Goal: Task Accomplishment & Management: Complete application form

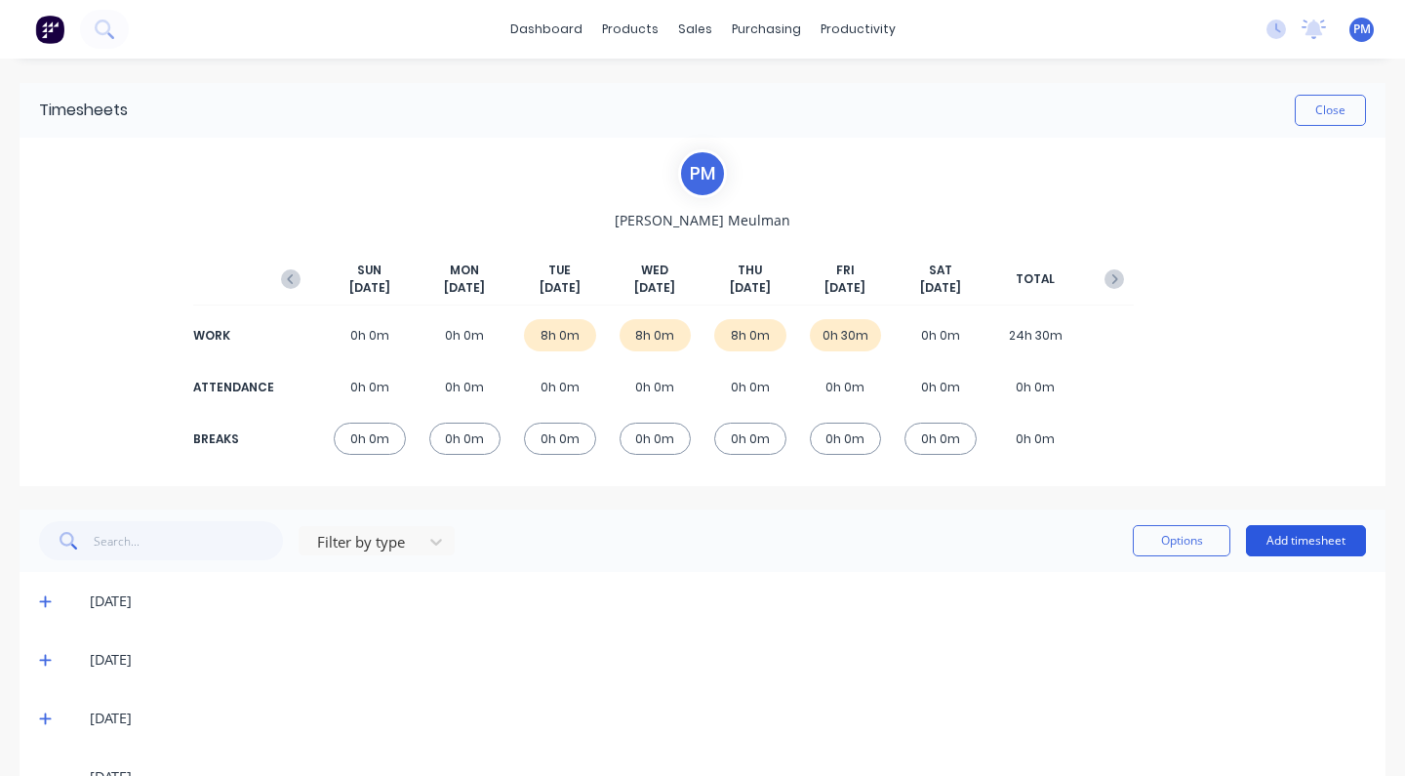
click at [1297, 538] on button "Add timesheet" at bounding box center [1306, 540] width 120 height 31
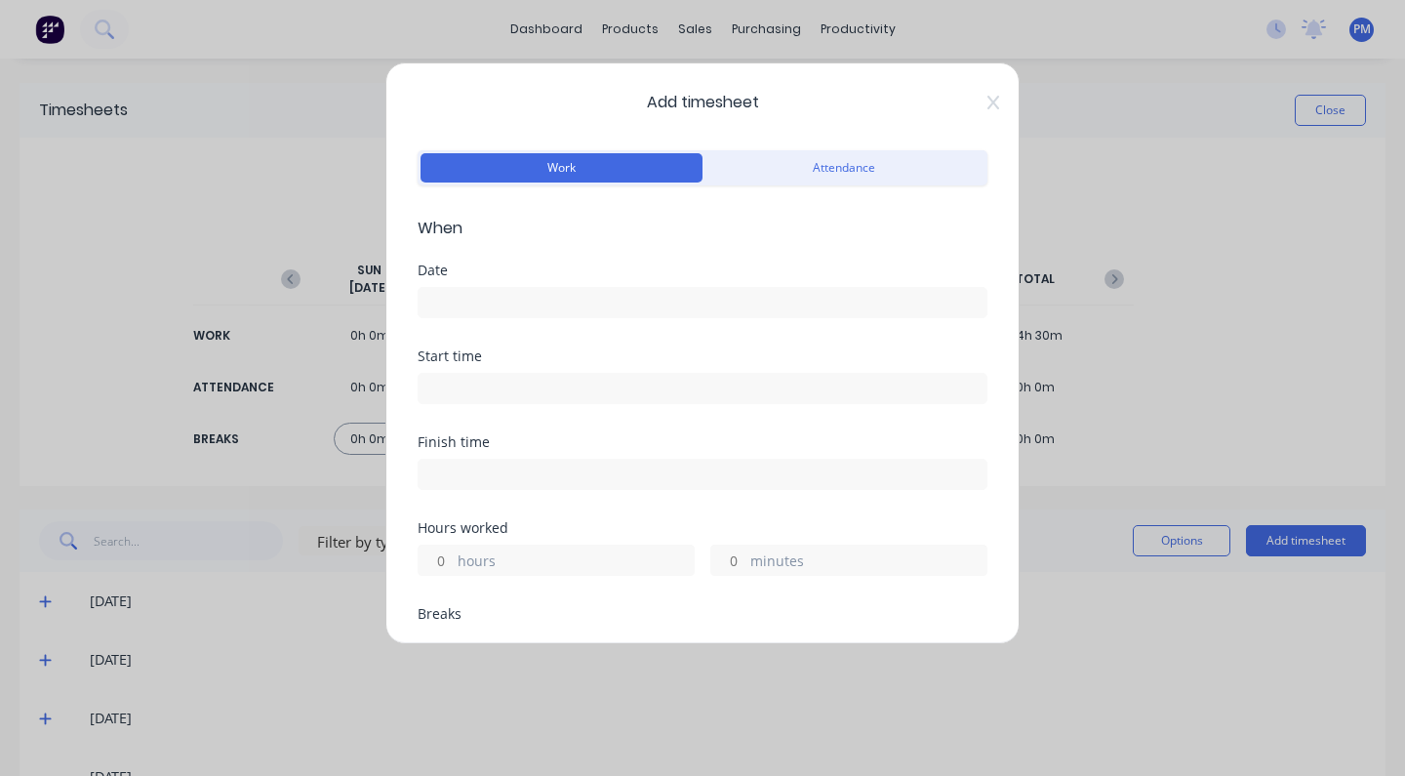
click at [520, 298] on input at bounding box center [703, 302] width 568 height 29
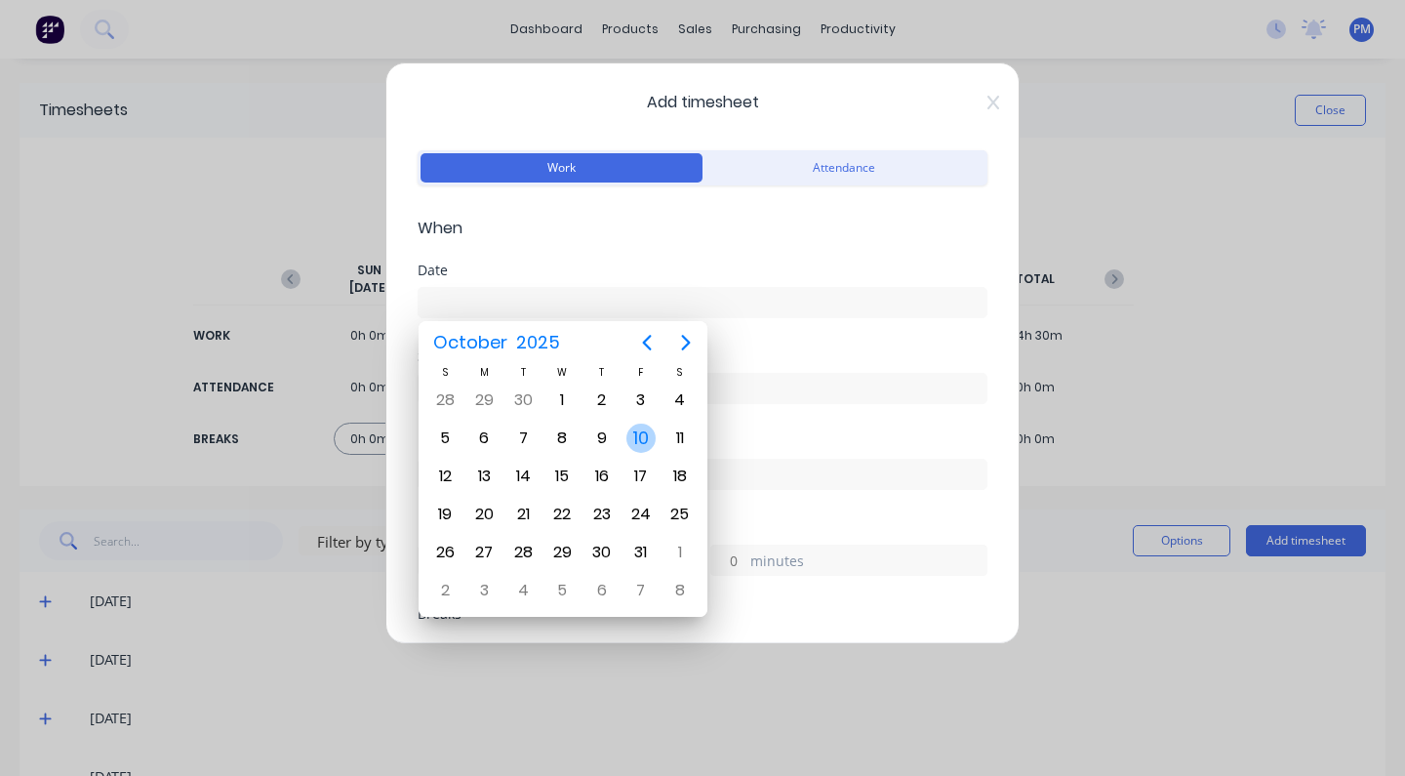
click at [639, 448] on div "10" at bounding box center [640, 437] width 29 height 29
type input "[DATE]"
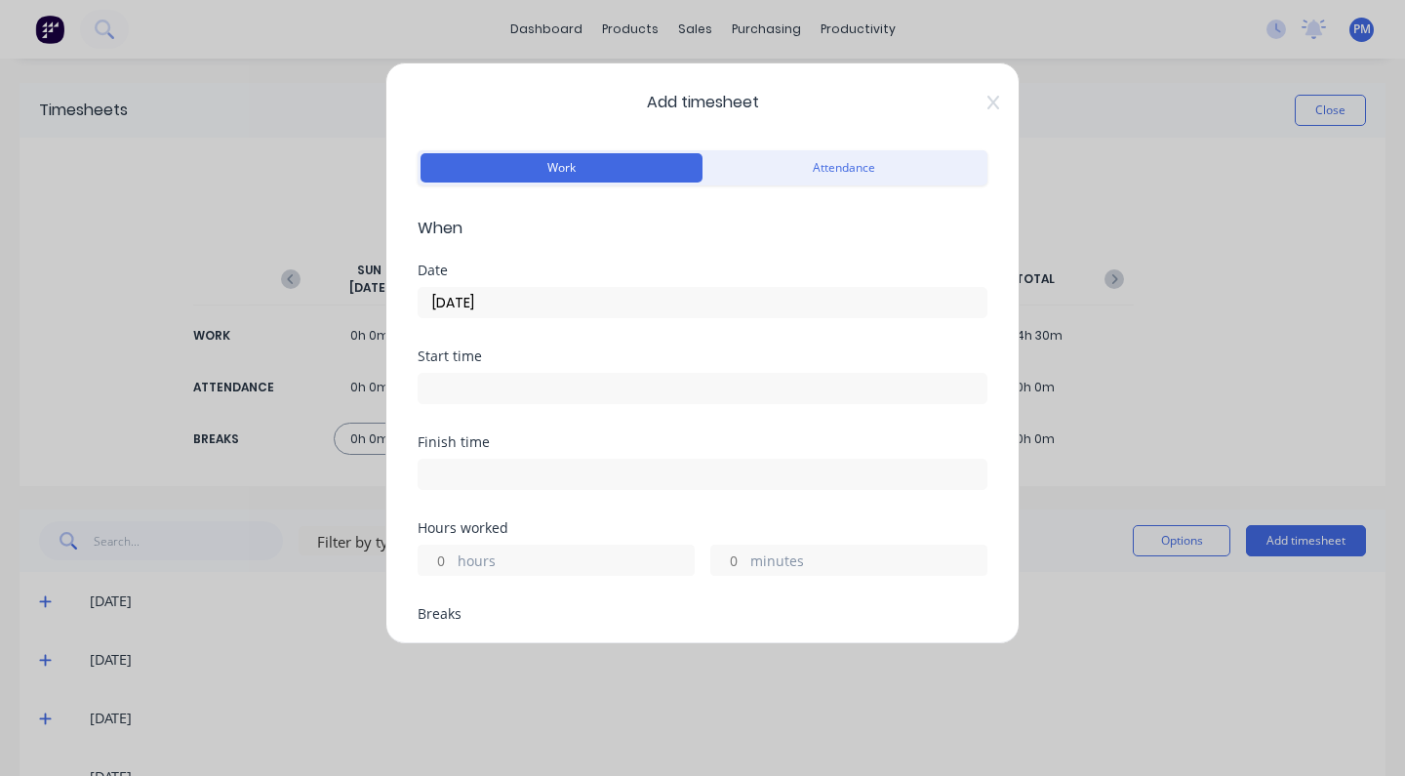
click at [500, 558] on label "hours" at bounding box center [576, 562] width 236 height 24
click at [453, 558] on input "hours" at bounding box center [436, 559] width 34 height 29
type input "4"
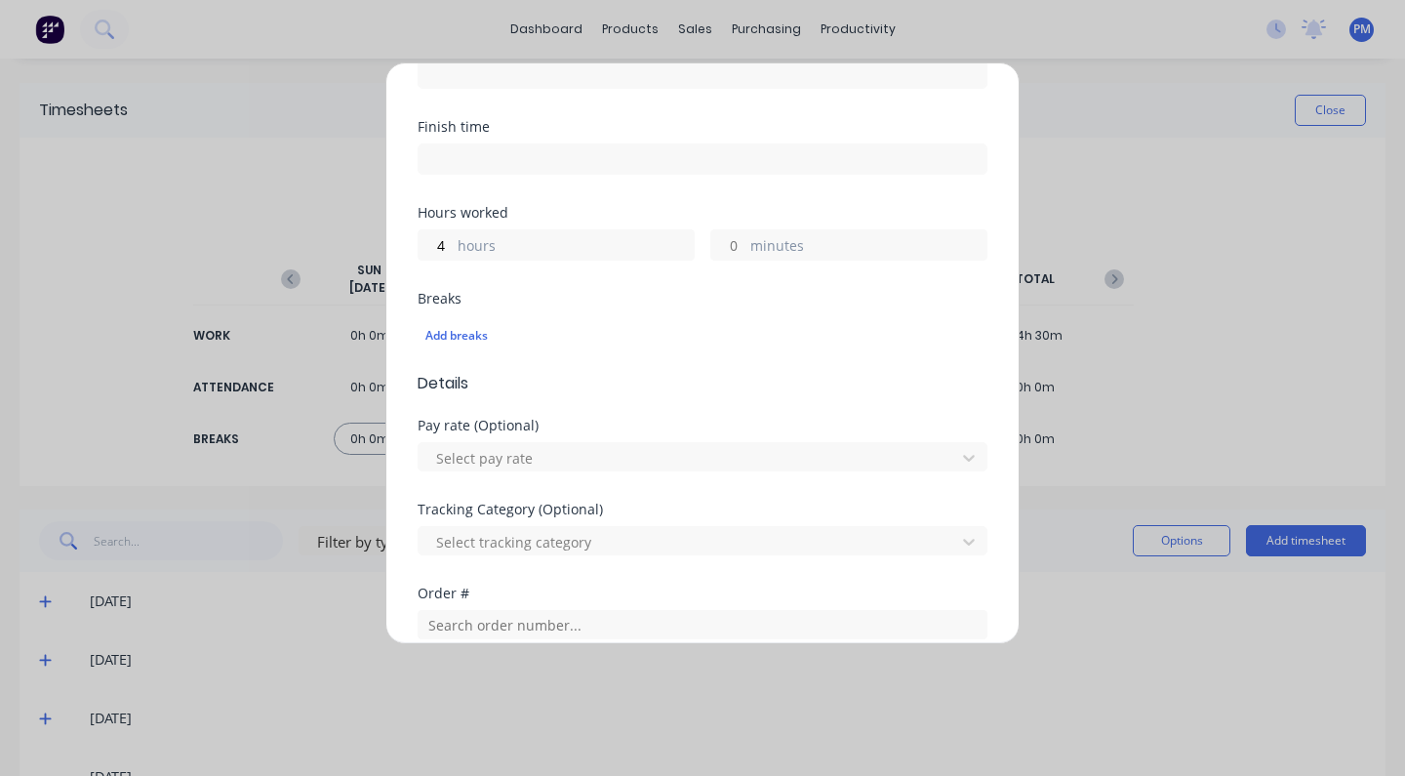
scroll to position [344, 0]
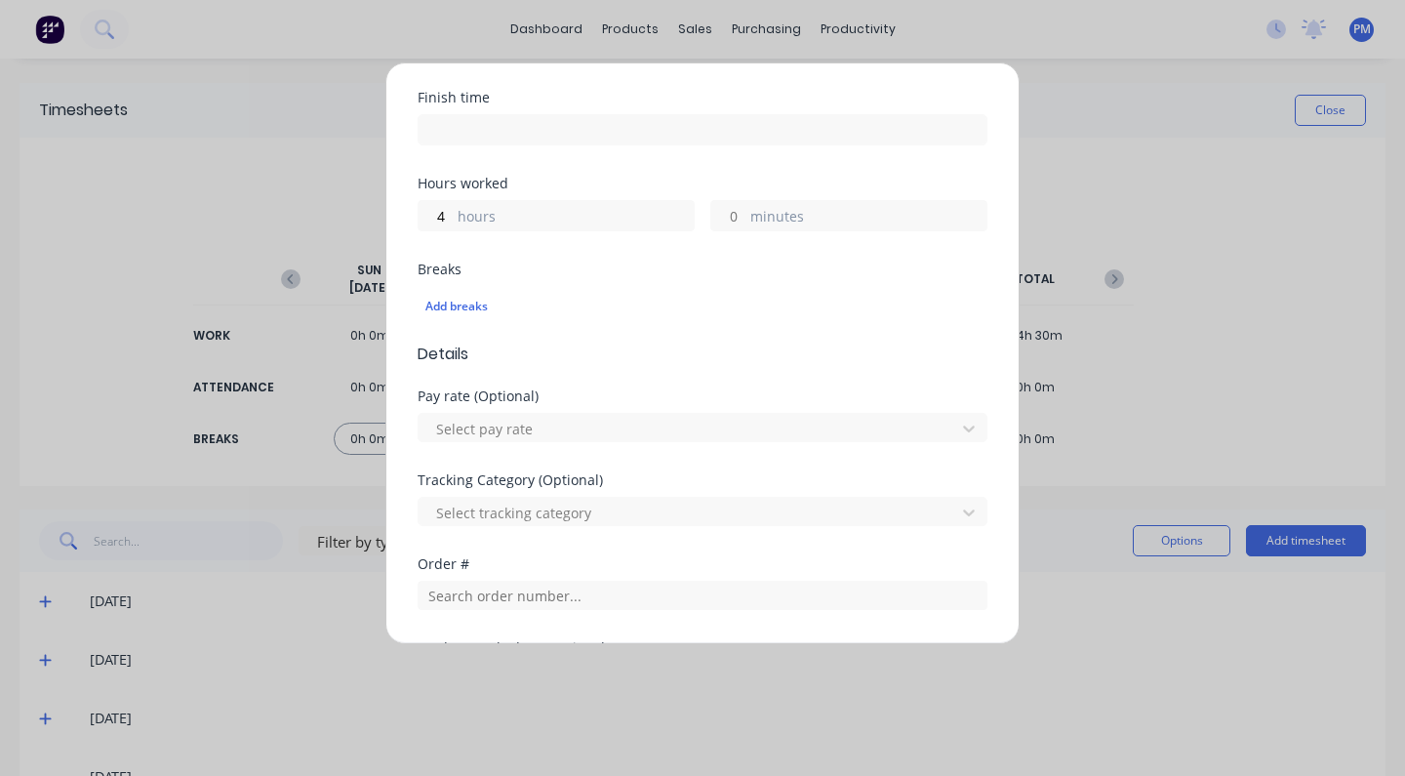
click at [809, 411] on div "Select pay rate" at bounding box center [703, 425] width 570 height 34
drag, startPoint x: 830, startPoint y: 428, endPoint x: 790, endPoint y: 436, distance: 40.8
click at [830, 429] on div at bounding box center [689, 429] width 511 height 24
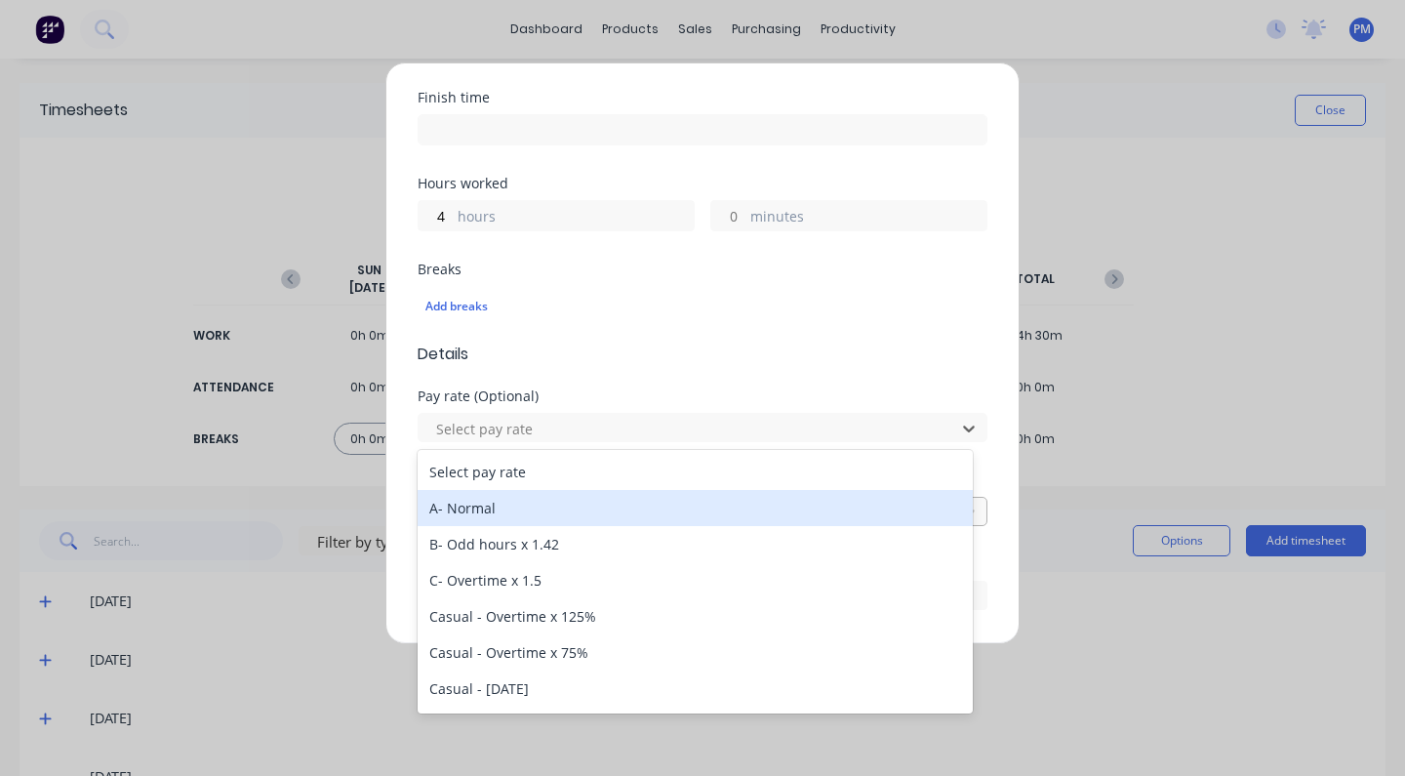
click at [465, 502] on div "A- Normal" at bounding box center [695, 508] width 555 height 36
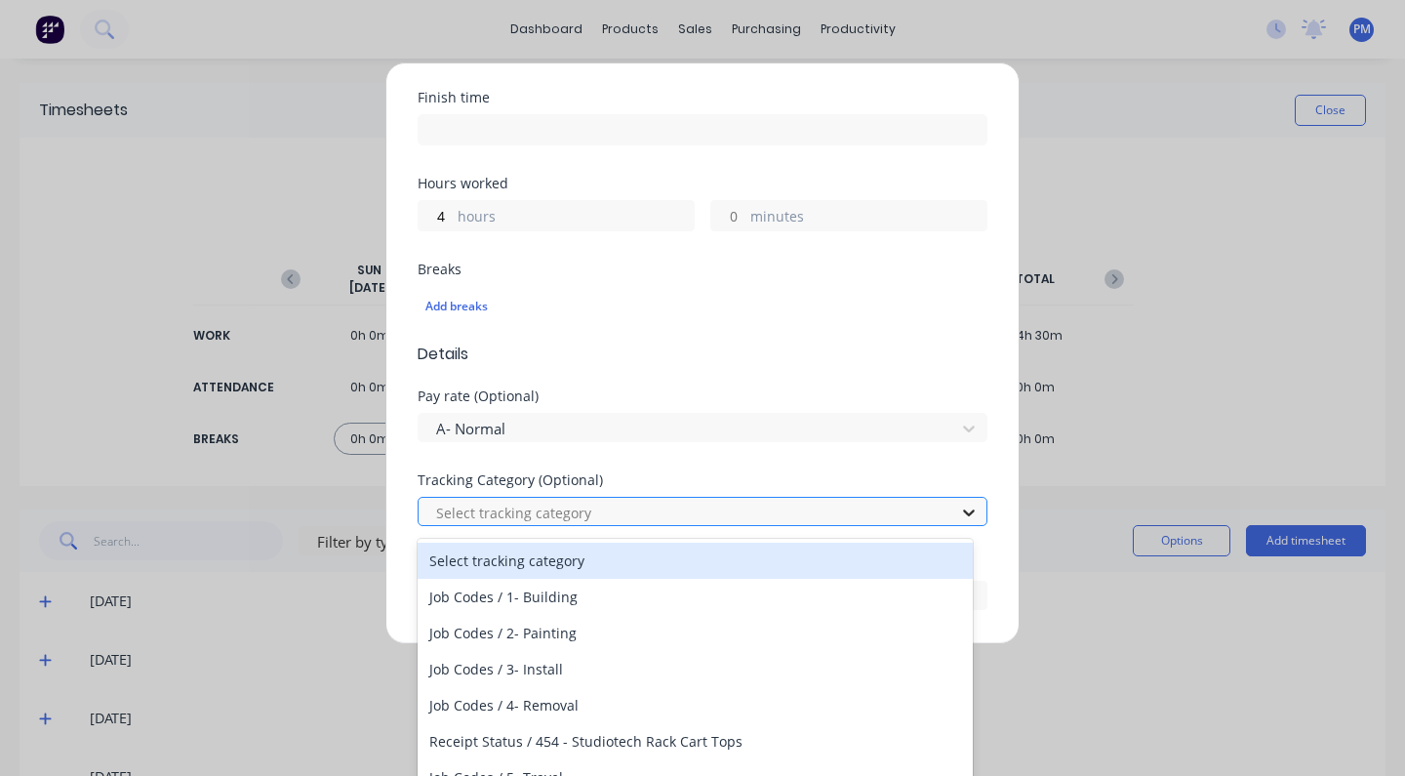
click at [959, 510] on icon at bounding box center [969, 512] width 20 height 20
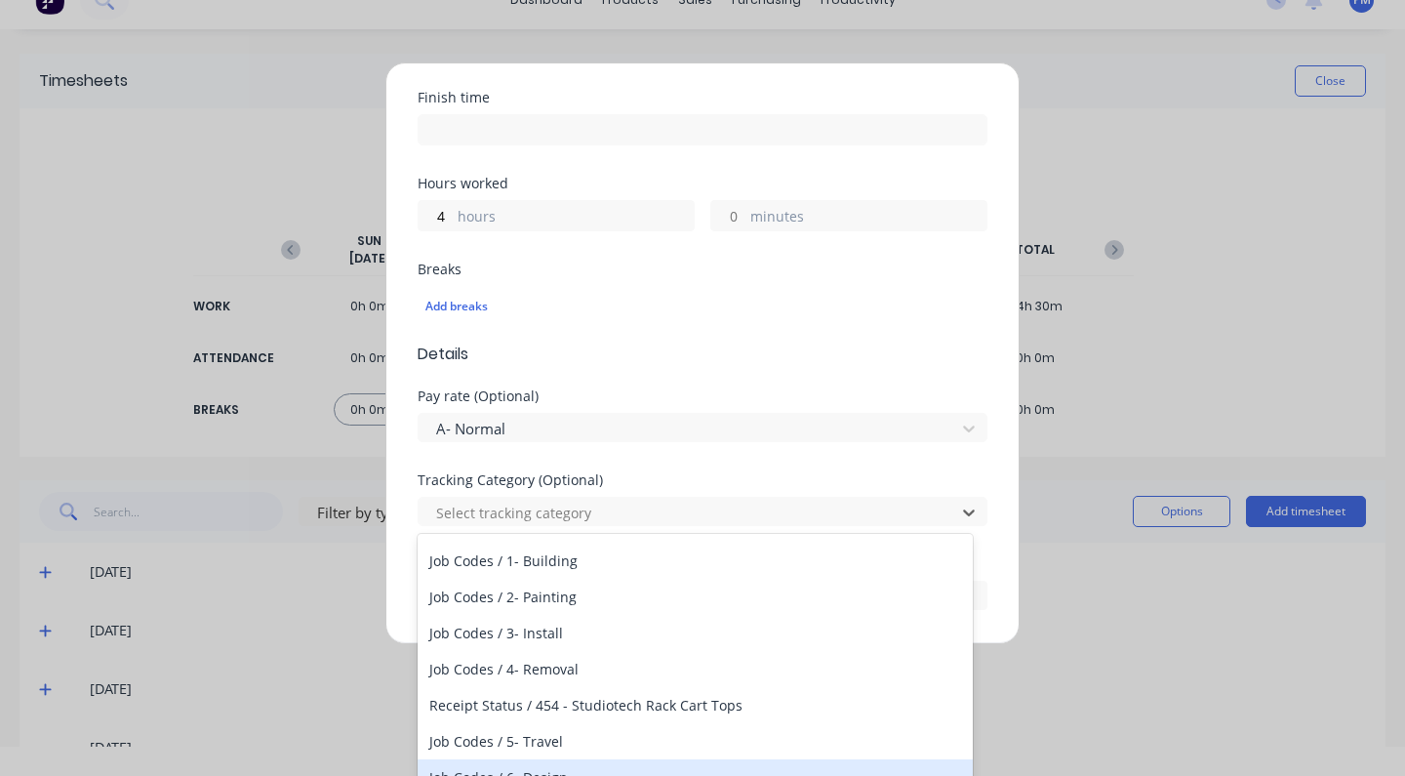
scroll to position [198, 0]
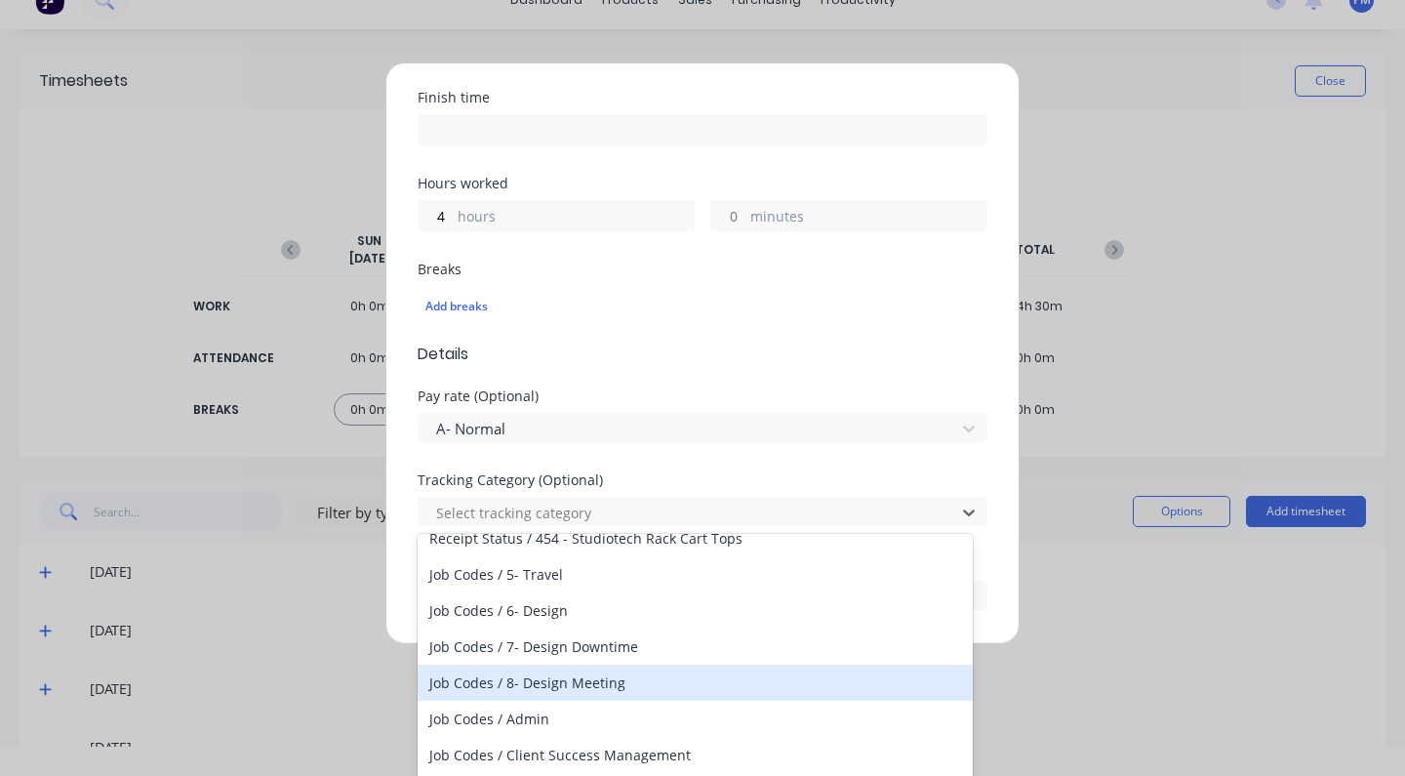
click at [589, 688] on div "Job Codes / 8- Design Meeting" at bounding box center [695, 682] width 555 height 36
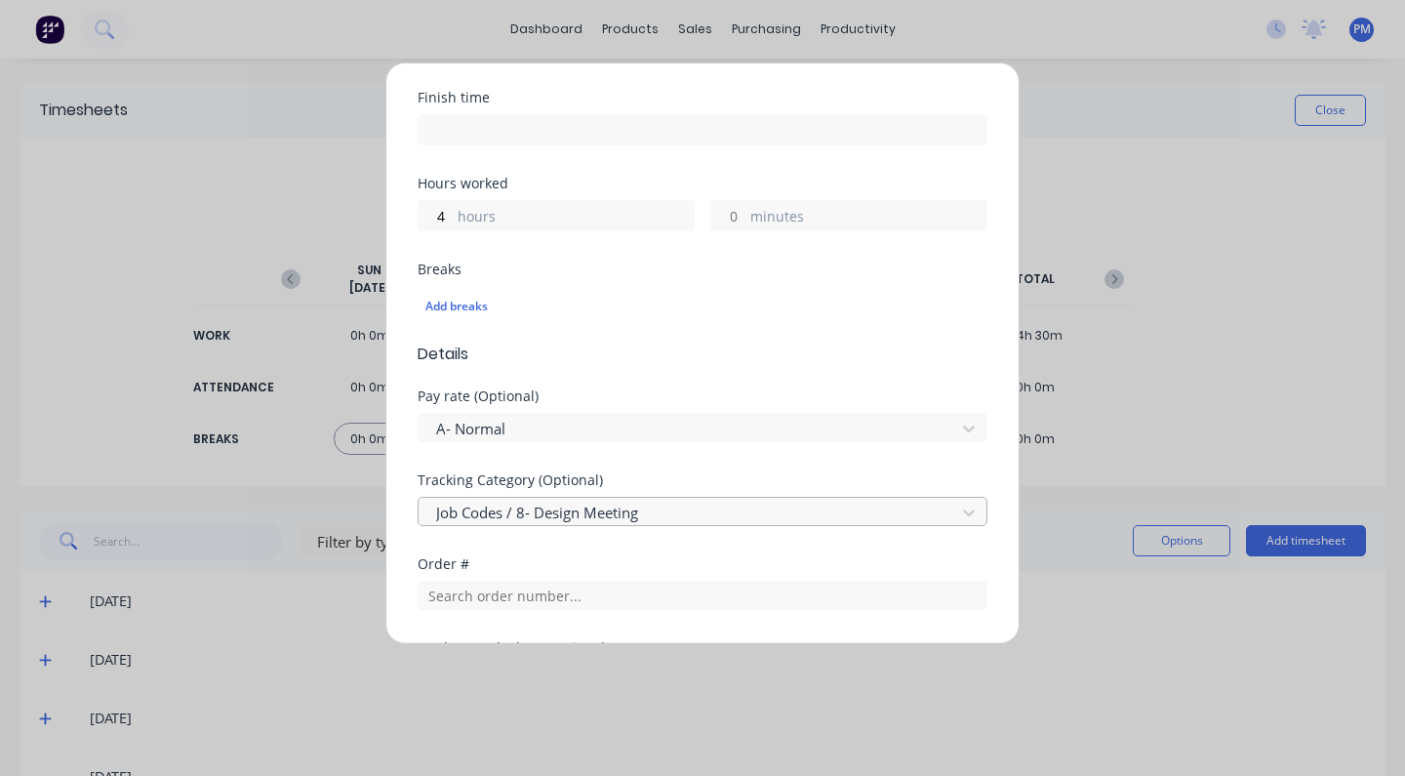
scroll to position [381, 0]
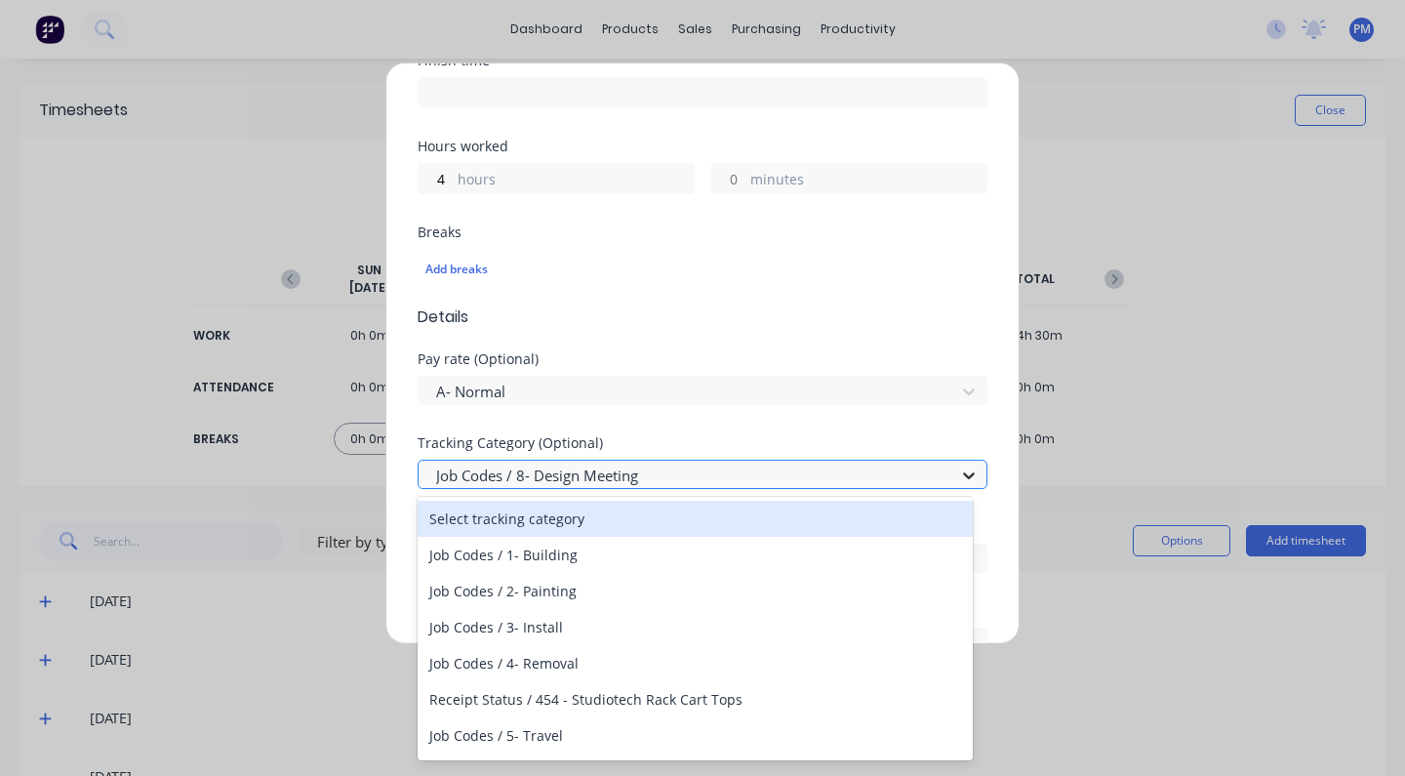
click at [959, 466] on icon at bounding box center [969, 475] width 20 height 20
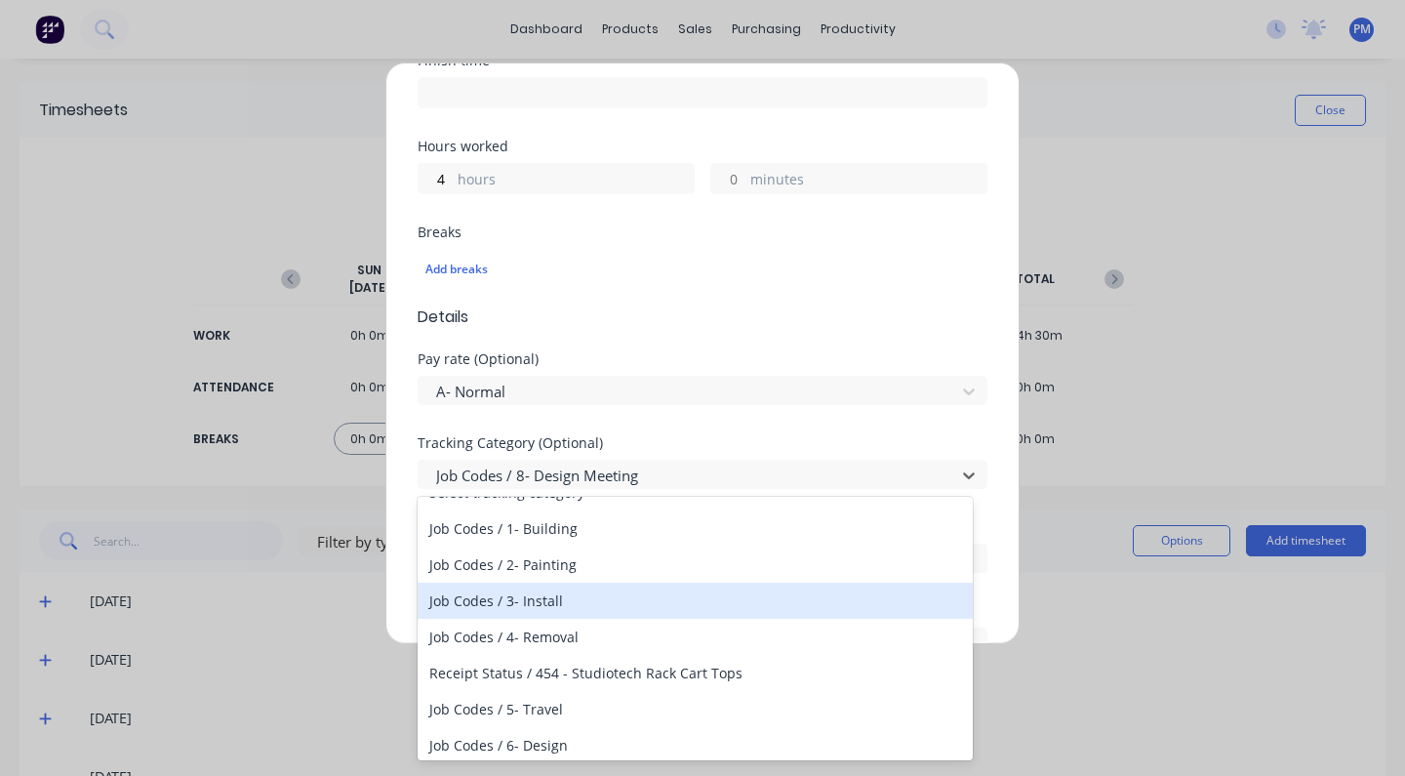
scroll to position [227, 0]
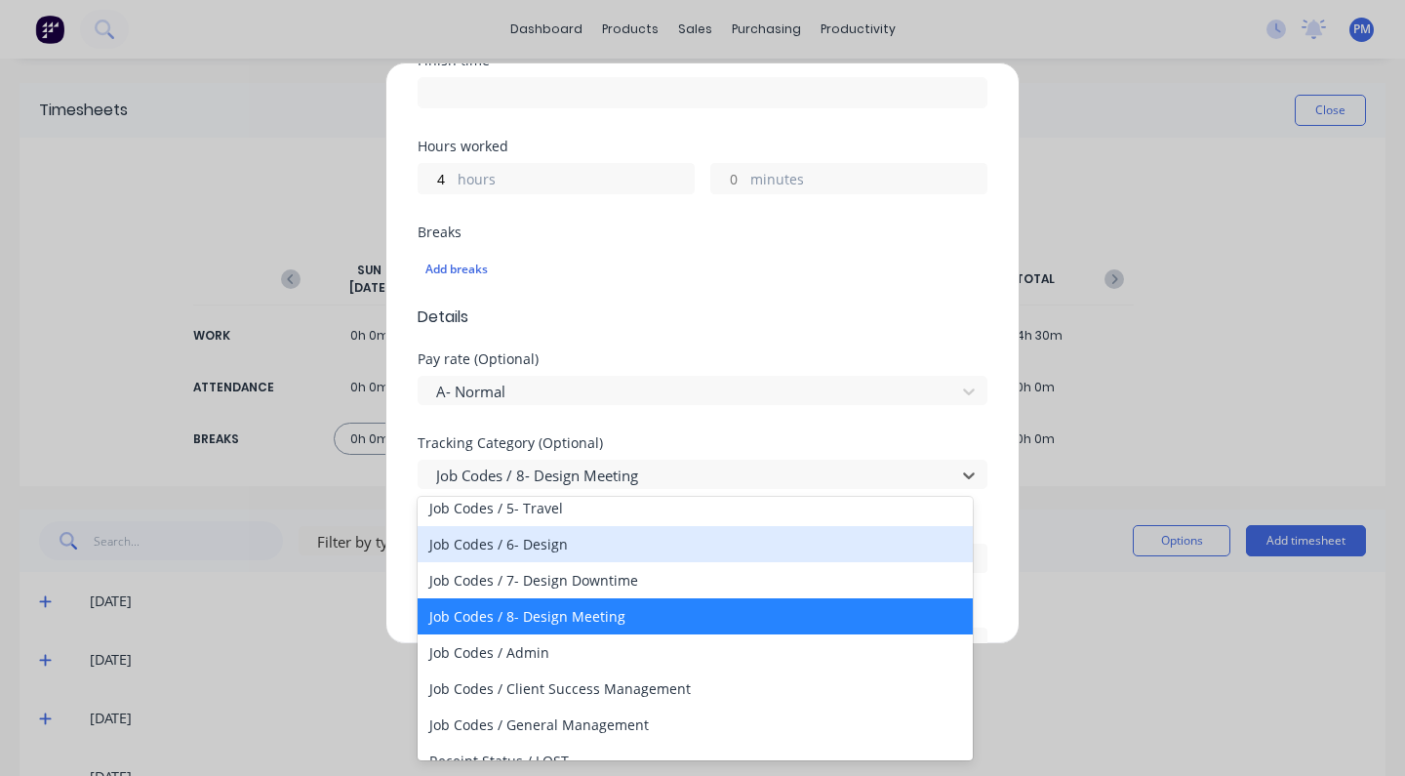
click at [547, 548] on div "Job Codes / 6- Design" at bounding box center [695, 544] width 555 height 36
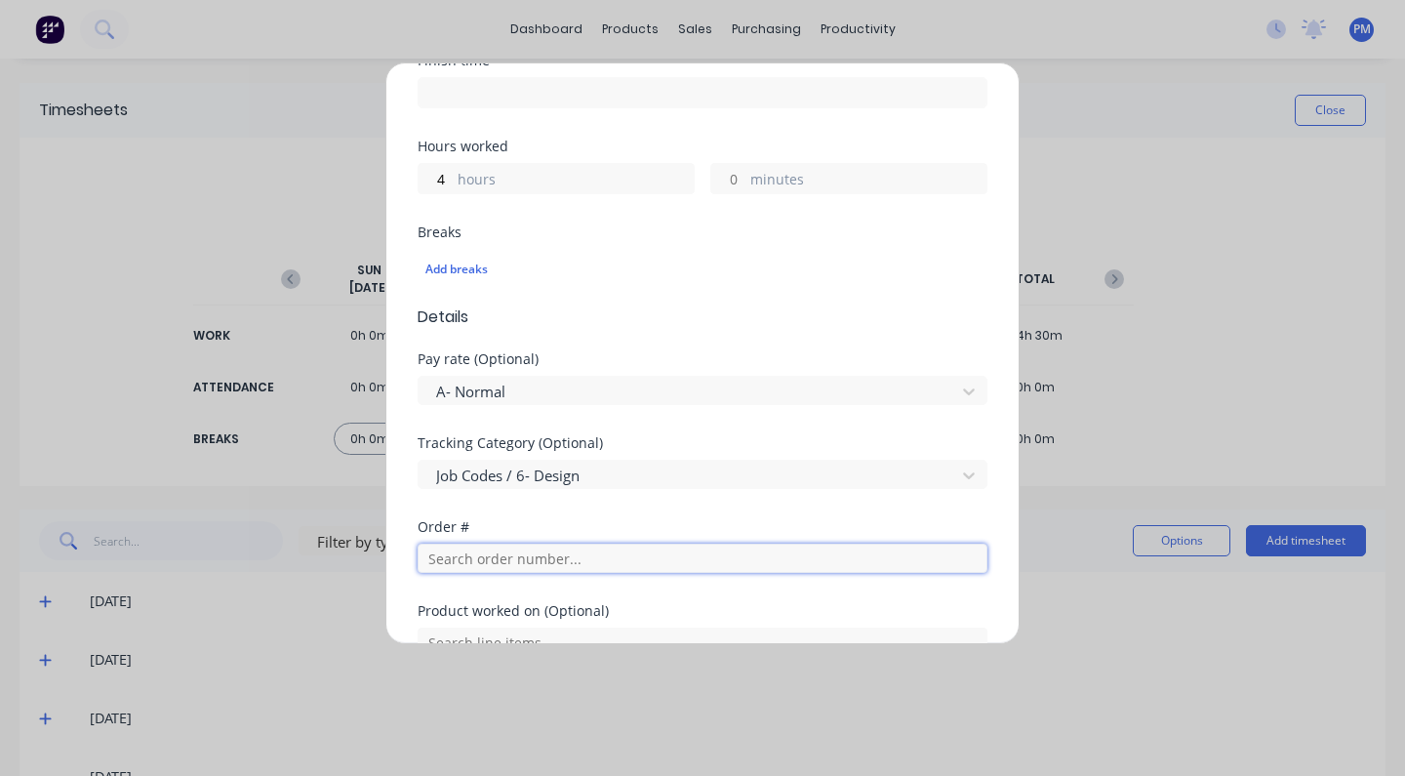
click at [459, 557] on input "text" at bounding box center [703, 557] width 570 height 29
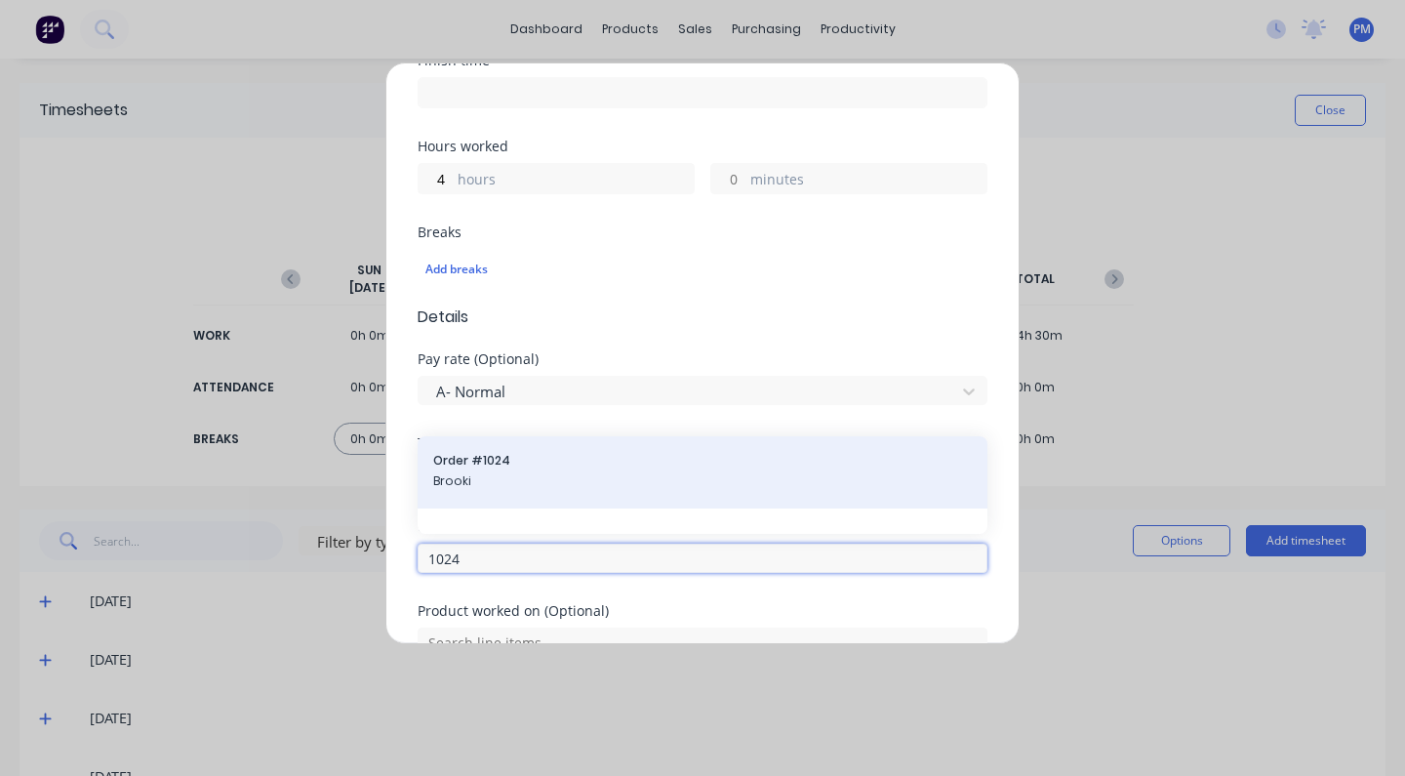
type input "1024"
click at [507, 467] on span "Order # 1024" at bounding box center [702, 461] width 538 height 18
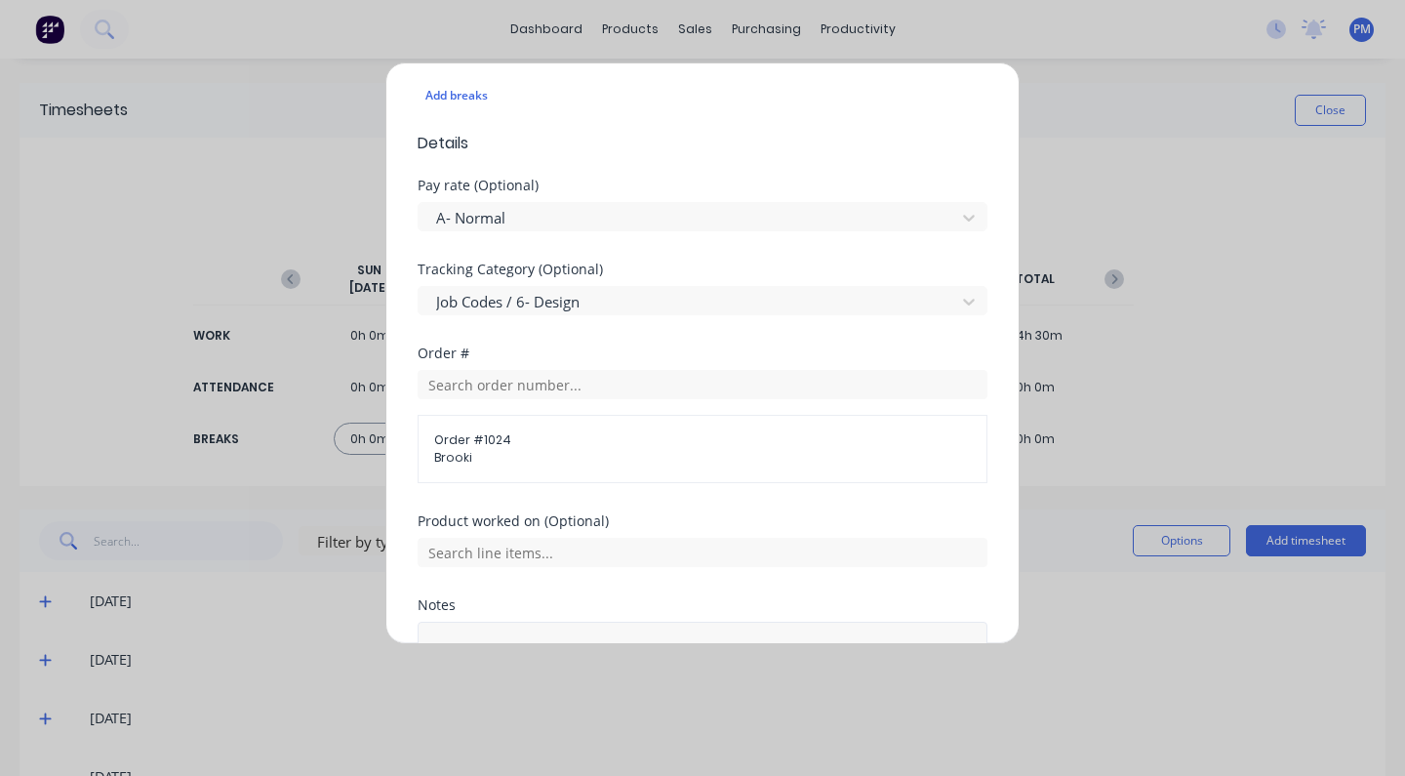
scroll to position [727, 0]
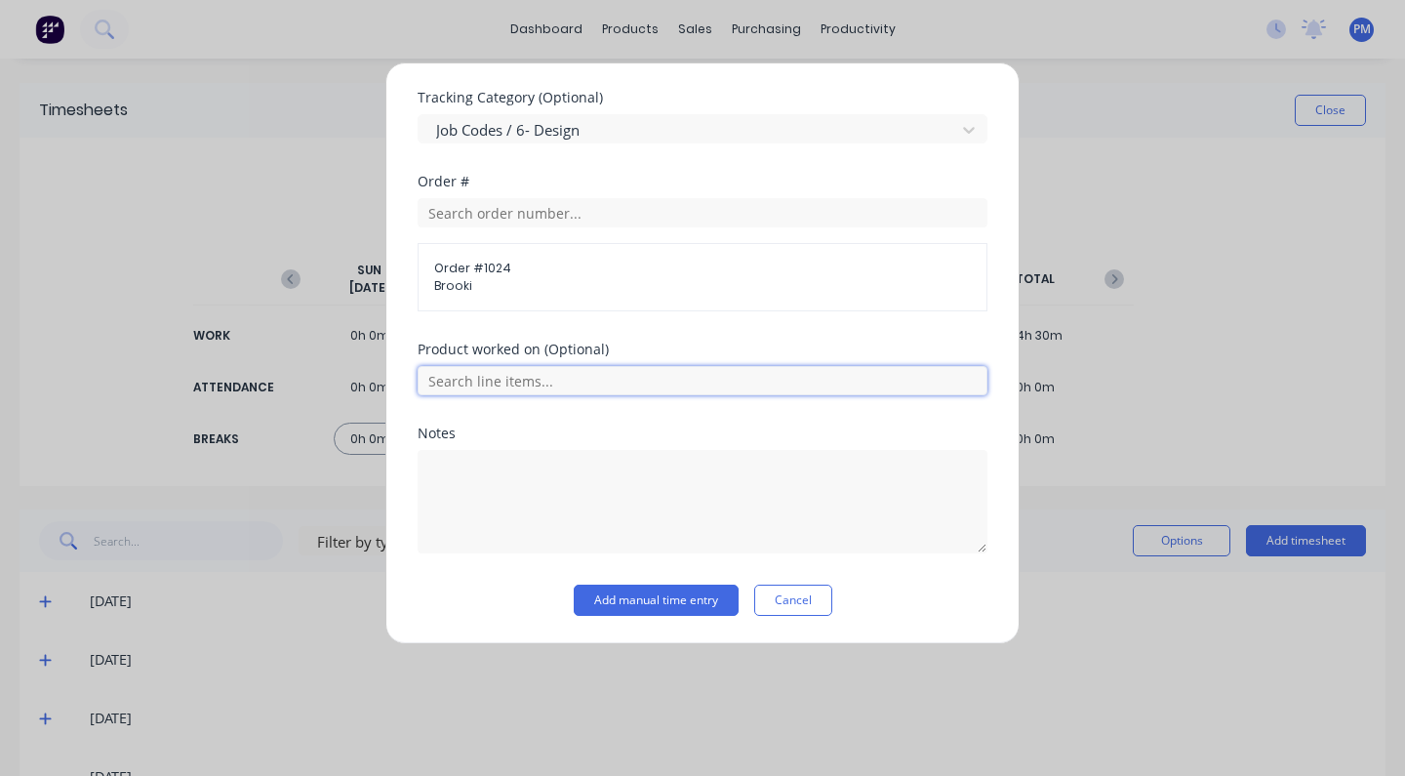
click at [477, 378] on input "text" at bounding box center [703, 380] width 570 height 29
click at [654, 594] on button "Add manual time entry" at bounding box center [656, 599] width 165 height 31
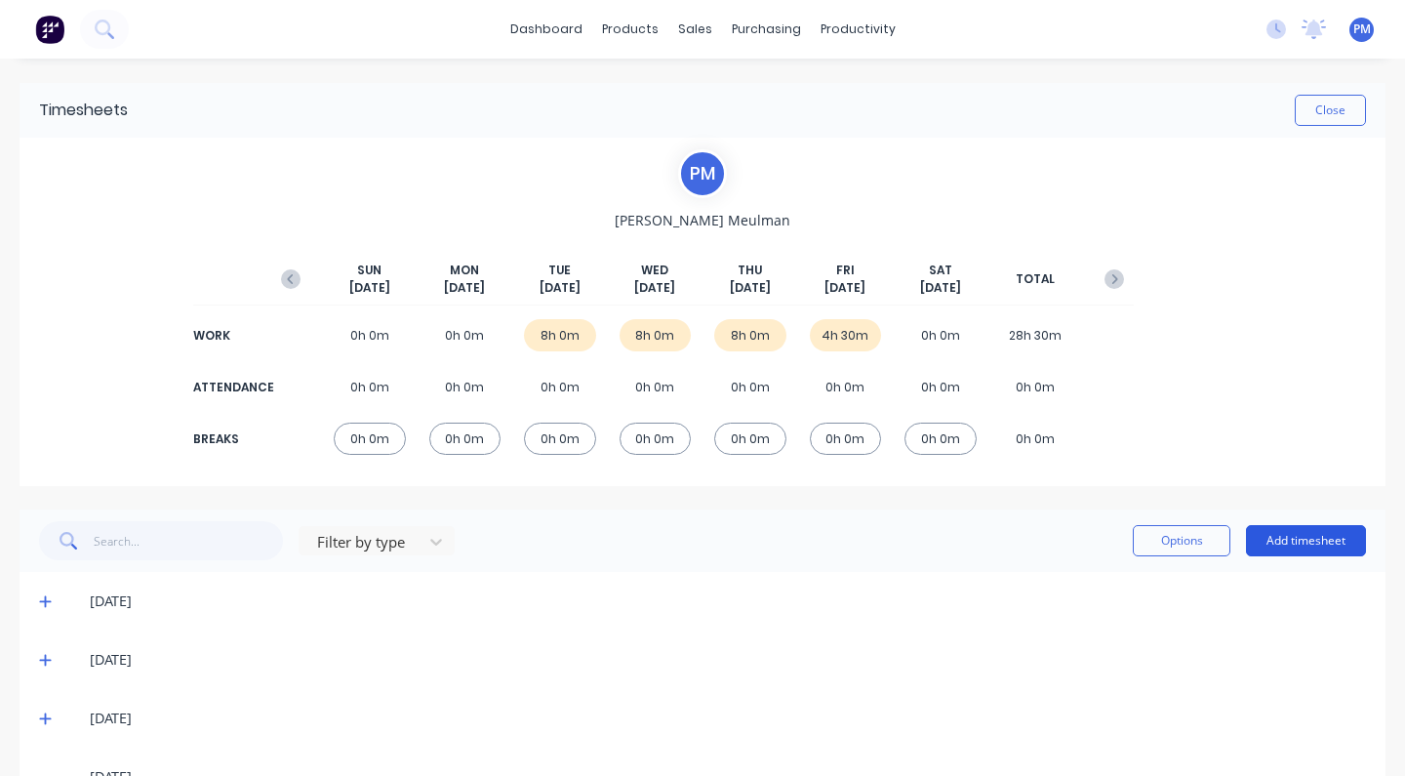
click at [1300, 537] on button "Add timesheet" at bounding box center [1306, 540] width 120 height 31
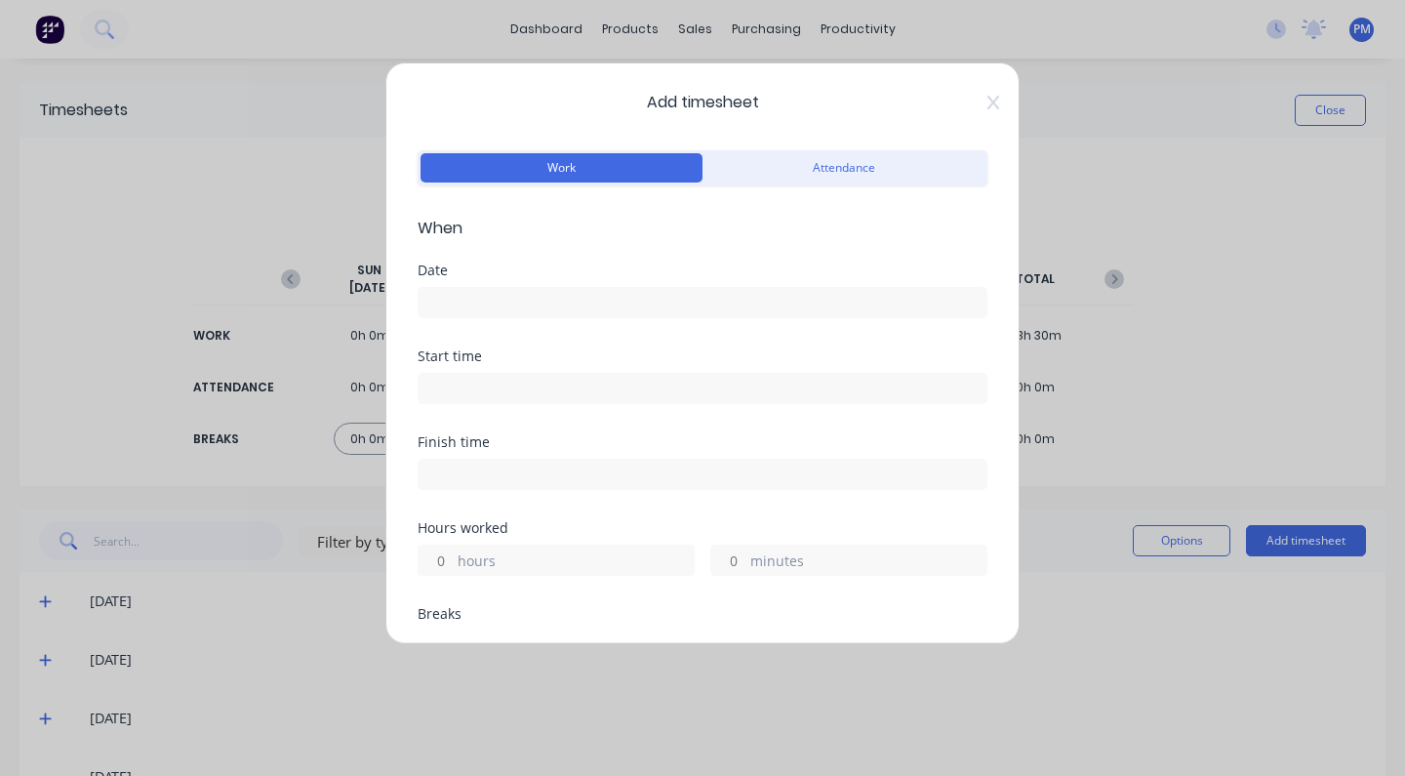
click at [481, 304] on input at bounding box center [703, 302] width 568 height 29
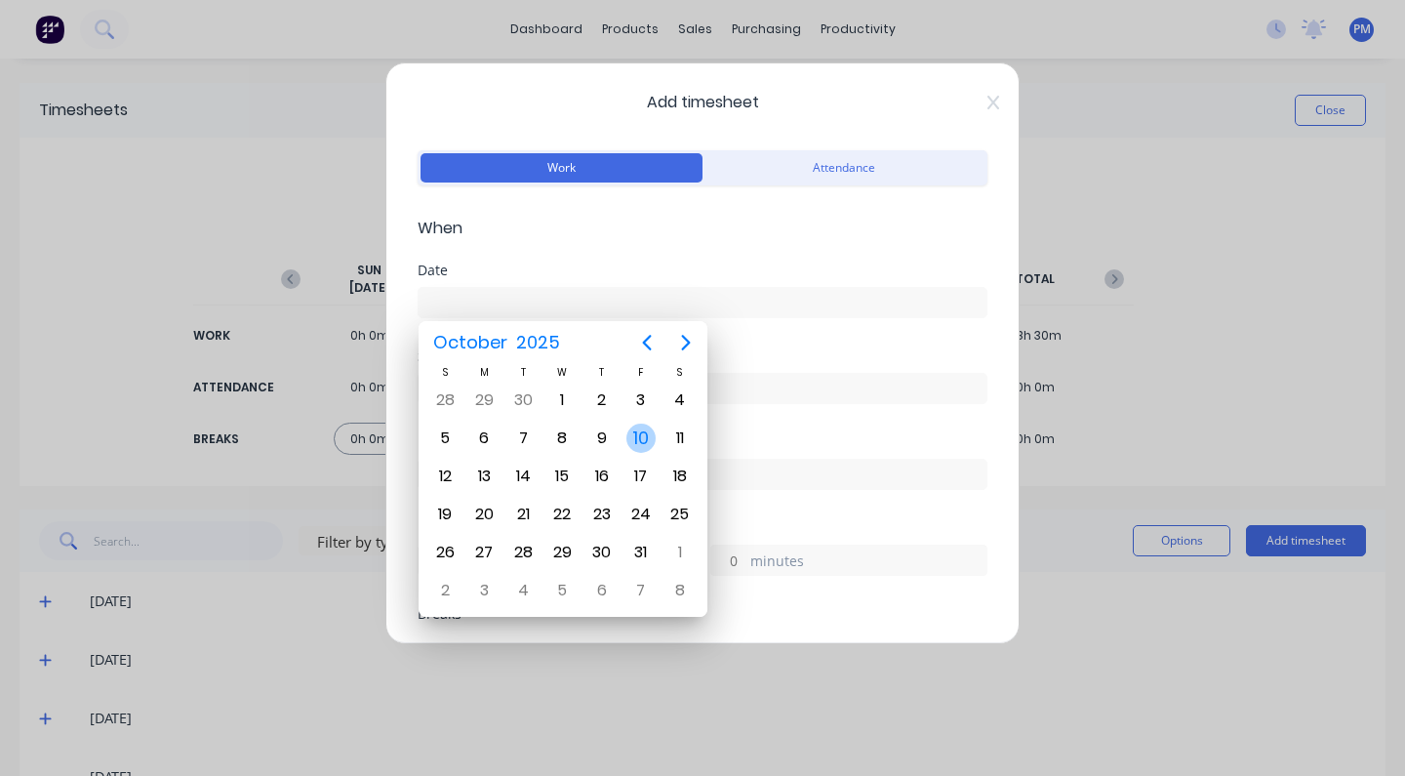
click at [638, 444] on div "10" at bounding box center [640, 437] width 29 height 29
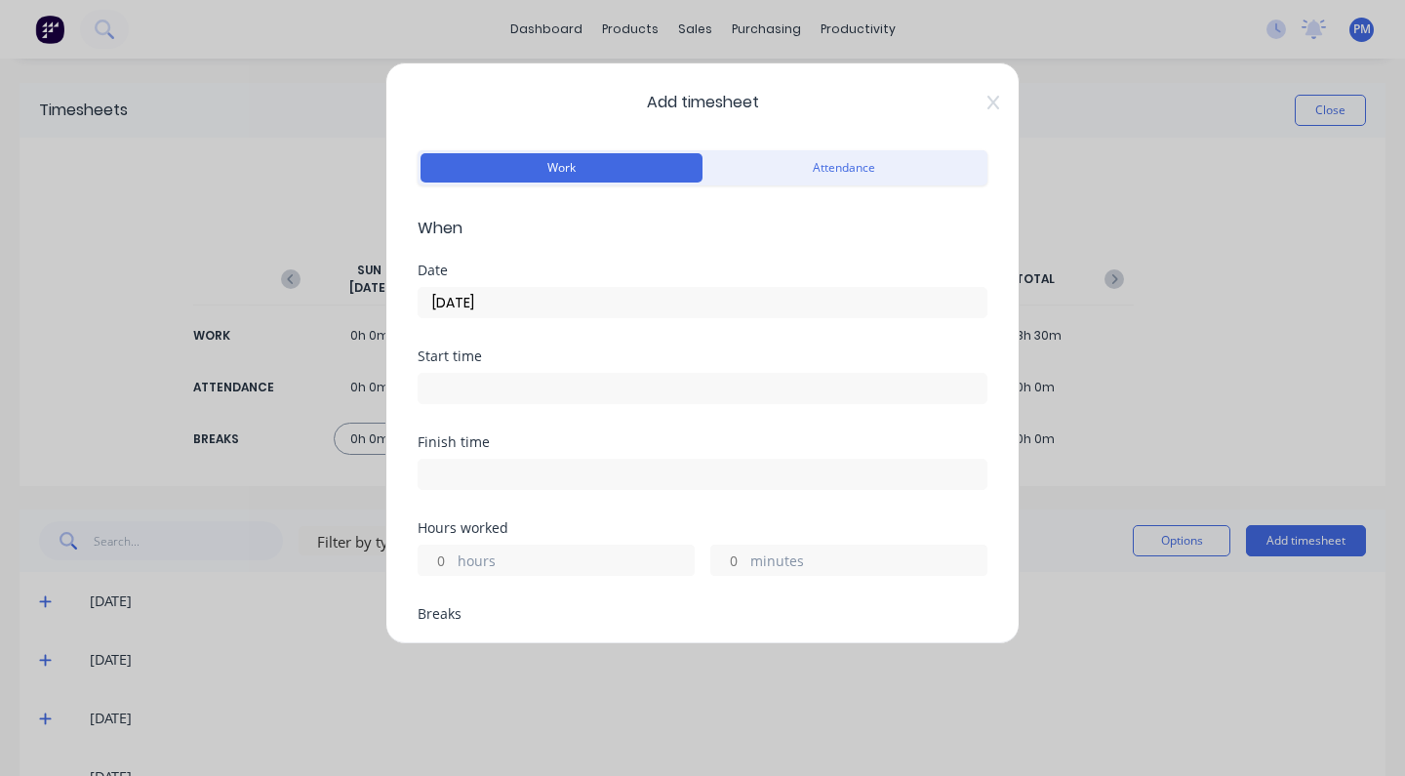
type input "[DATE]"
click at [472, 553] on label "hours" at bounding box center [576, 562] width 236 height 24
click at [453, 553] on input "hours" at bounding box center [436, 559] width 34 height 29
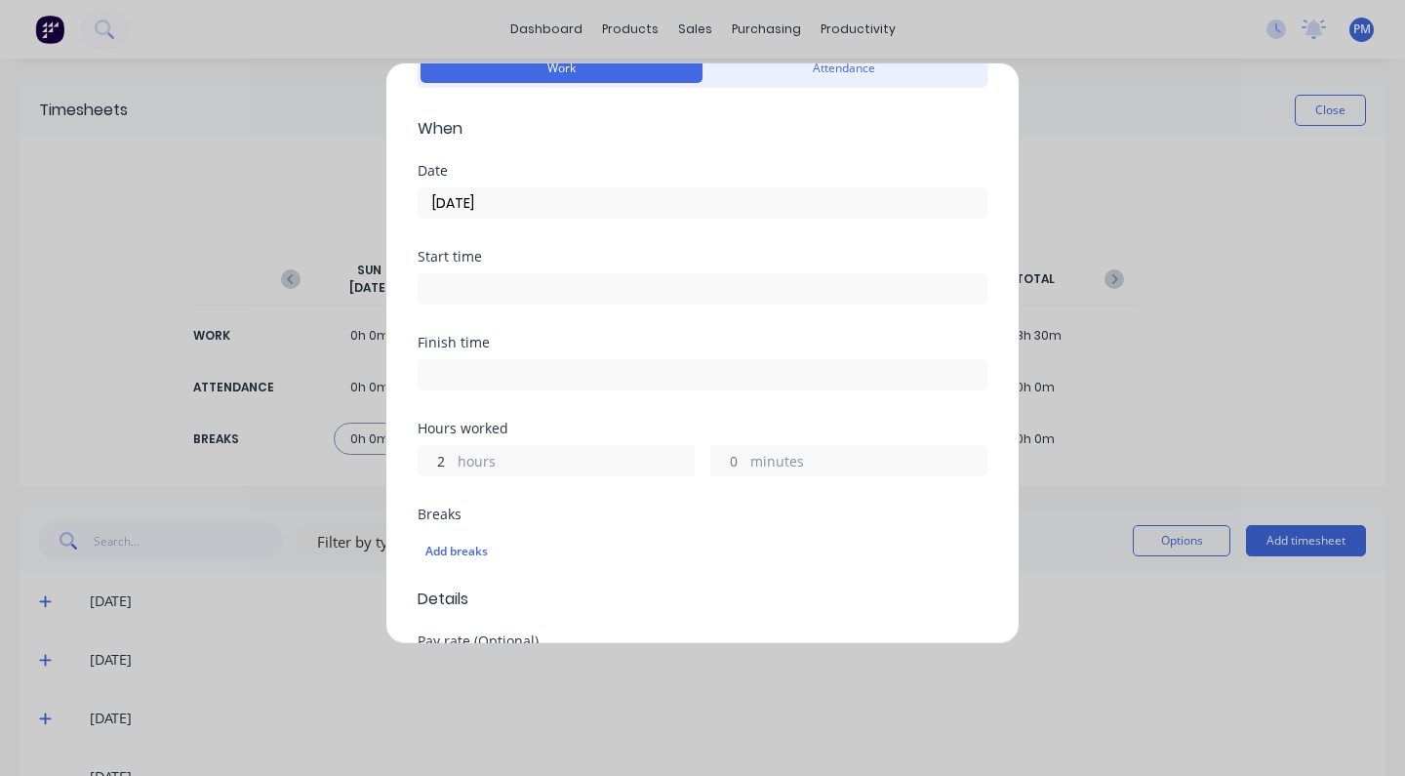
scroll to position [202, 0]
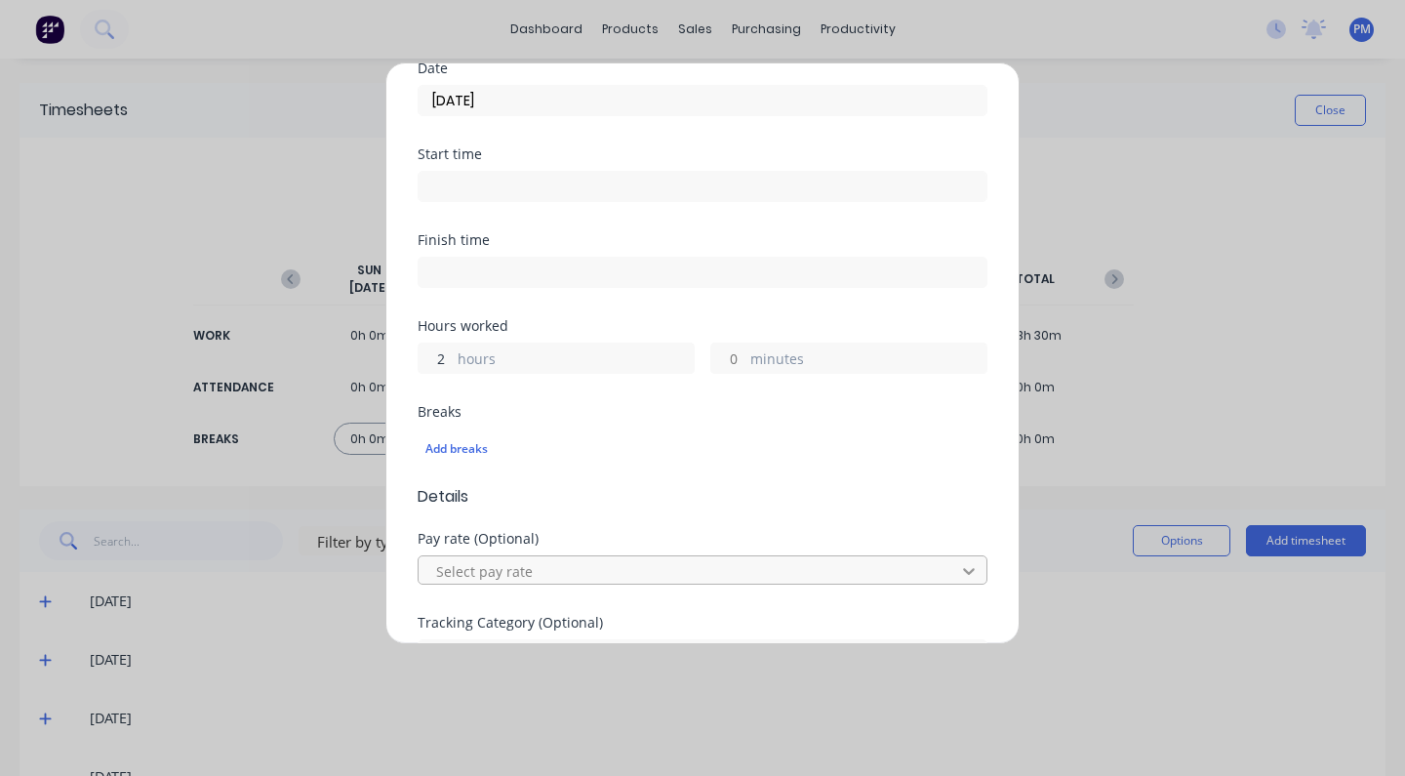
type input "2"
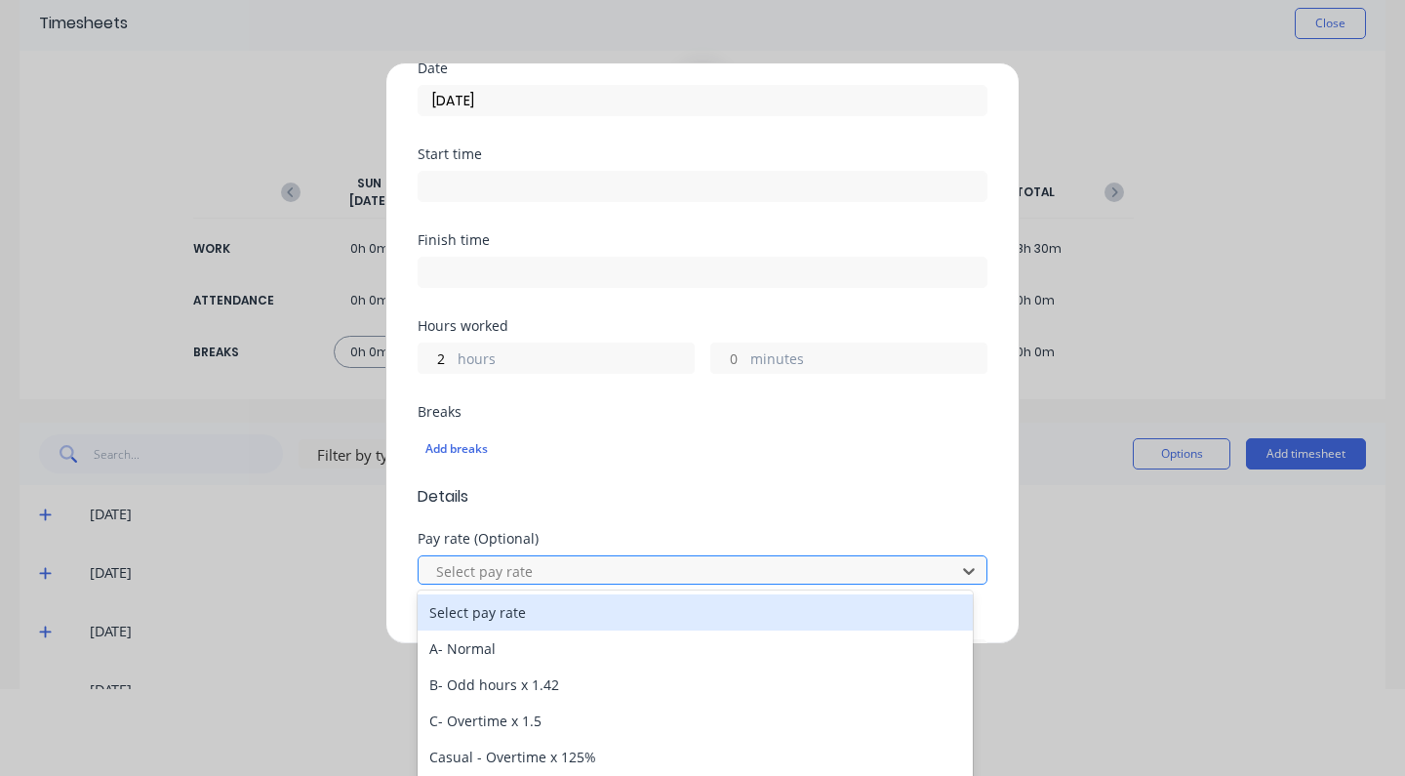
scroll to position [88, 0]
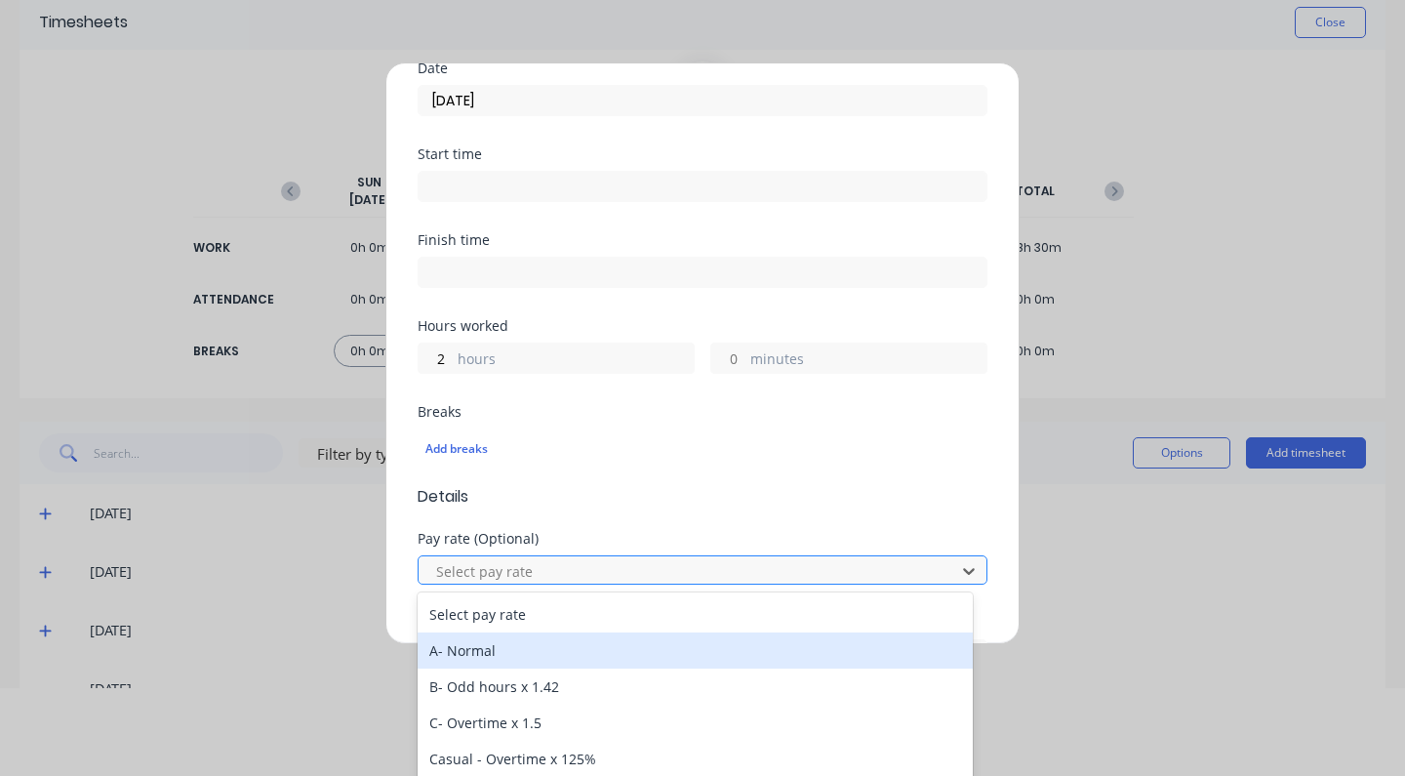
click at [498, 651] on div "A- Normal" at bounding box center [695, 650] width 555 height 36
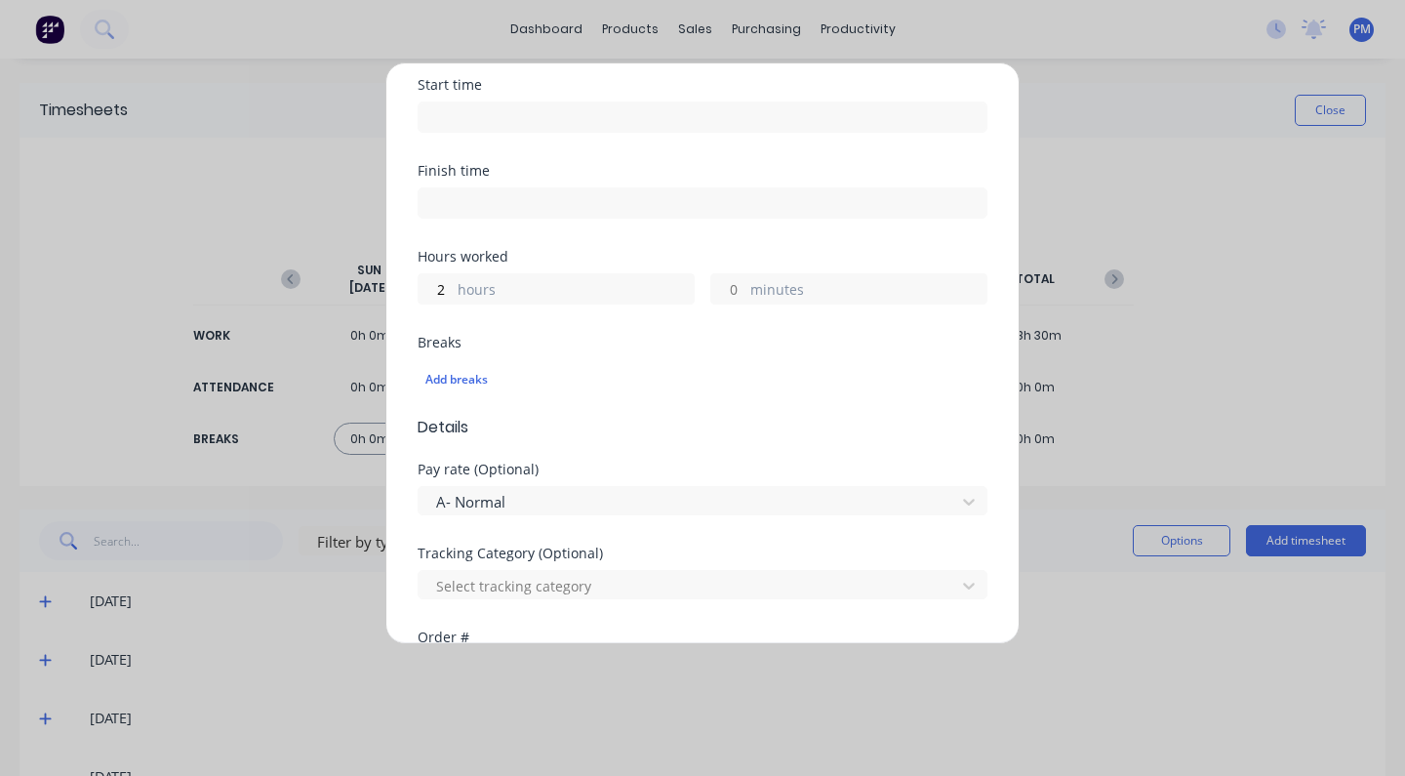
scroll to position [315, 0]
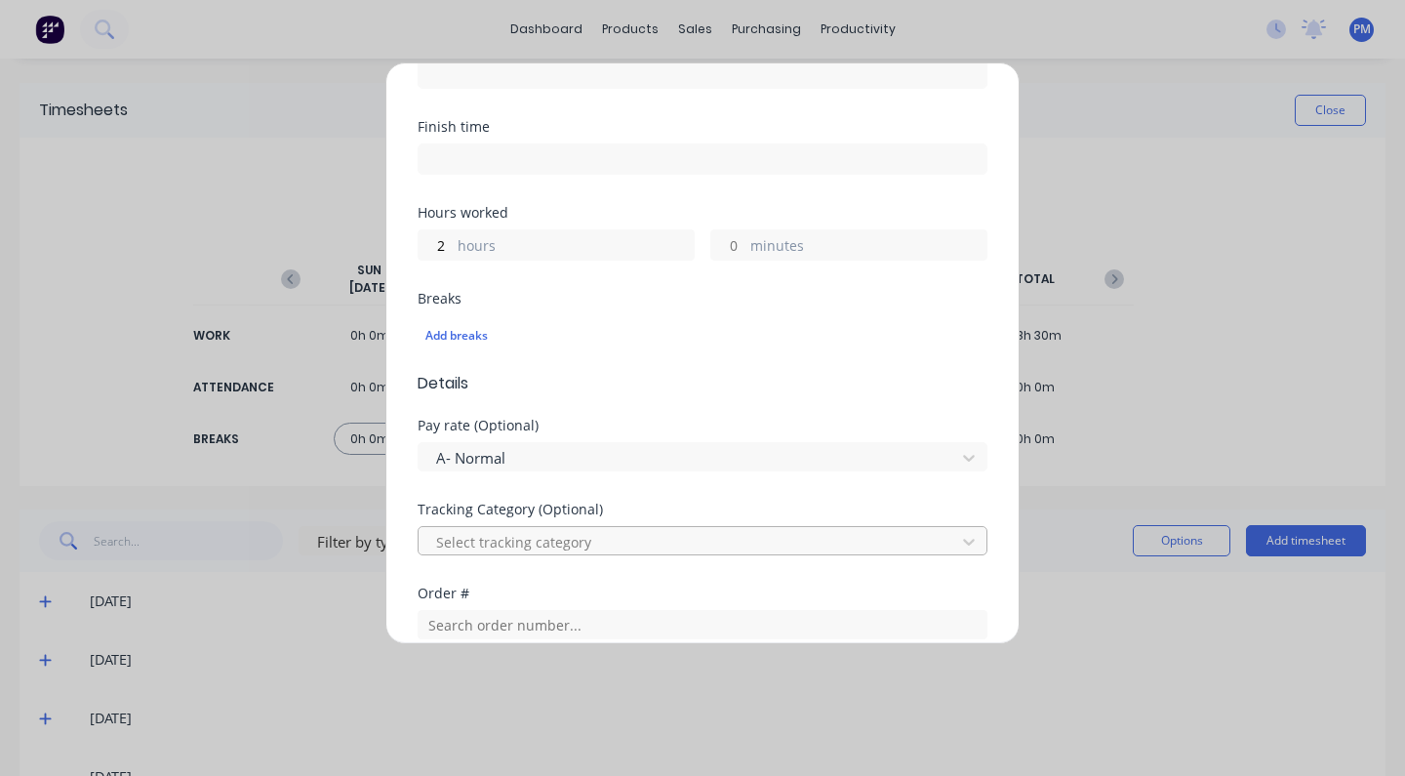
click at [597, 538] on div at bounding box center [689, 542] width 511 height 24
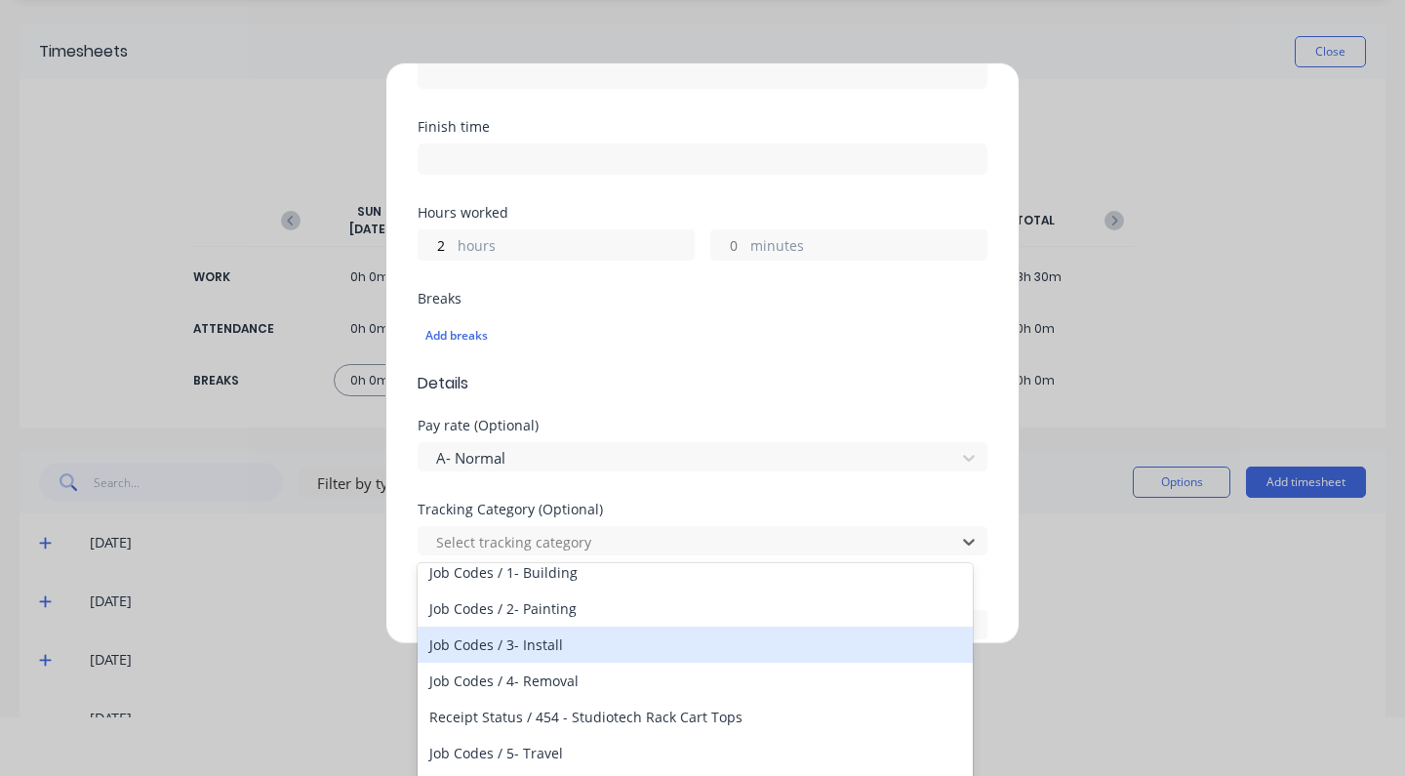
scroll to position [109, 0]
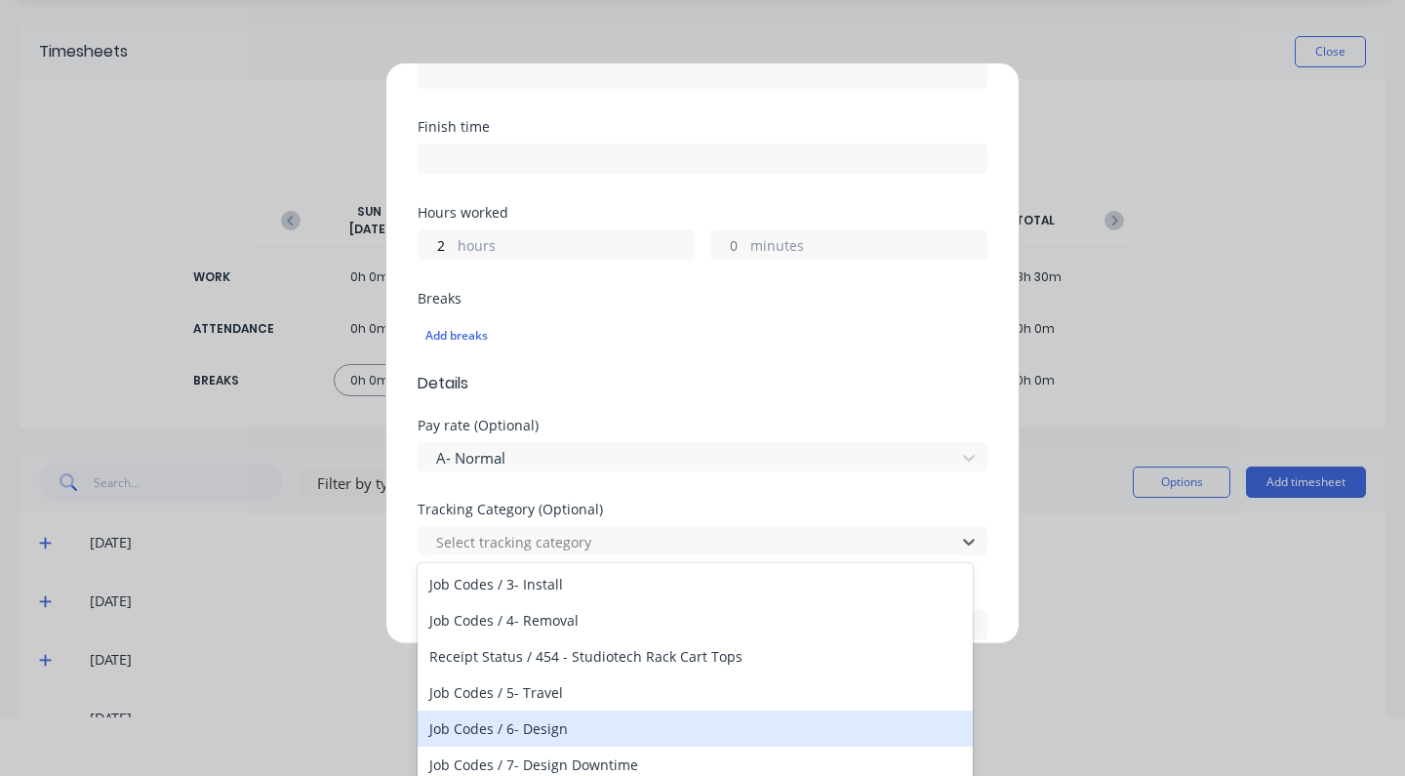
click at [514, 724] on div "Job Codes / 6- Design" at bounding box center [695, 728] width 555 height 36
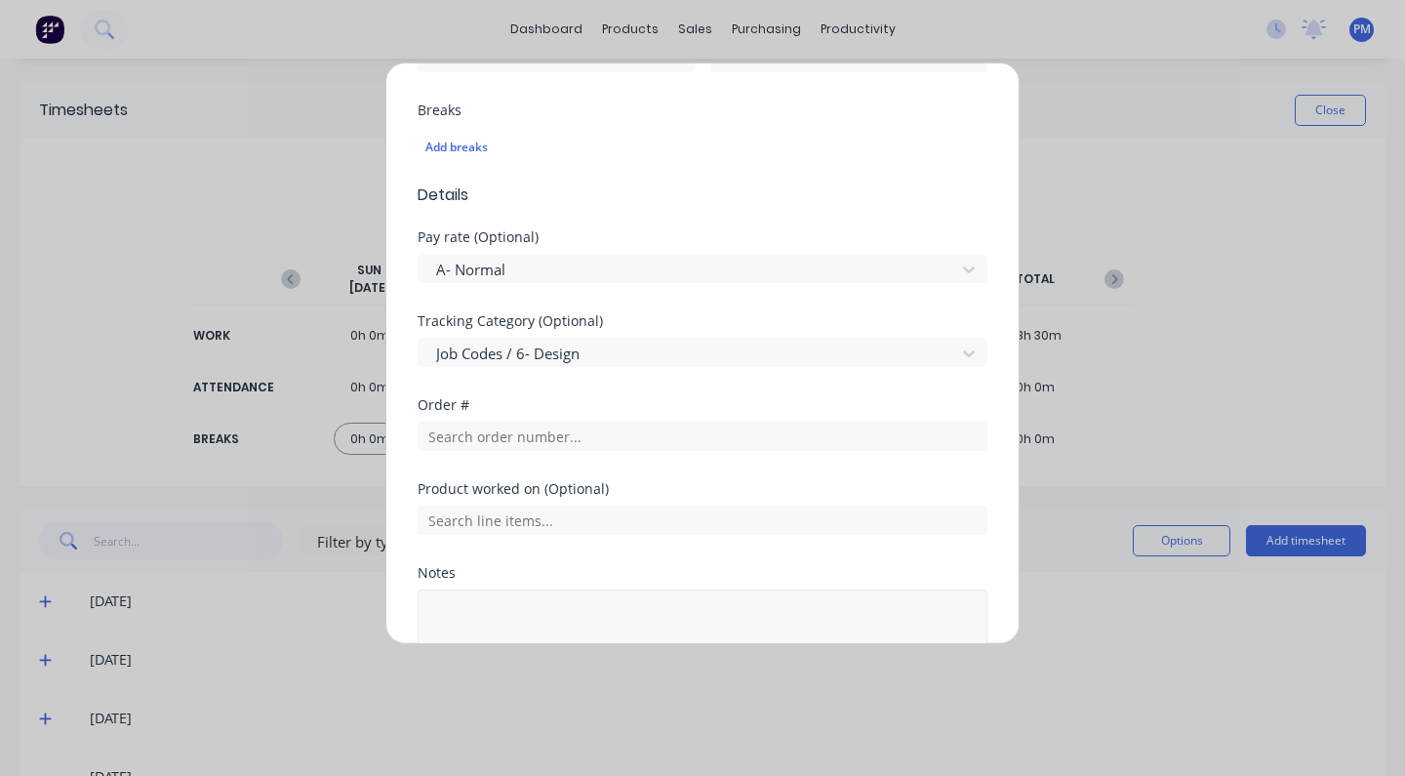
scroll to position [584, 0]
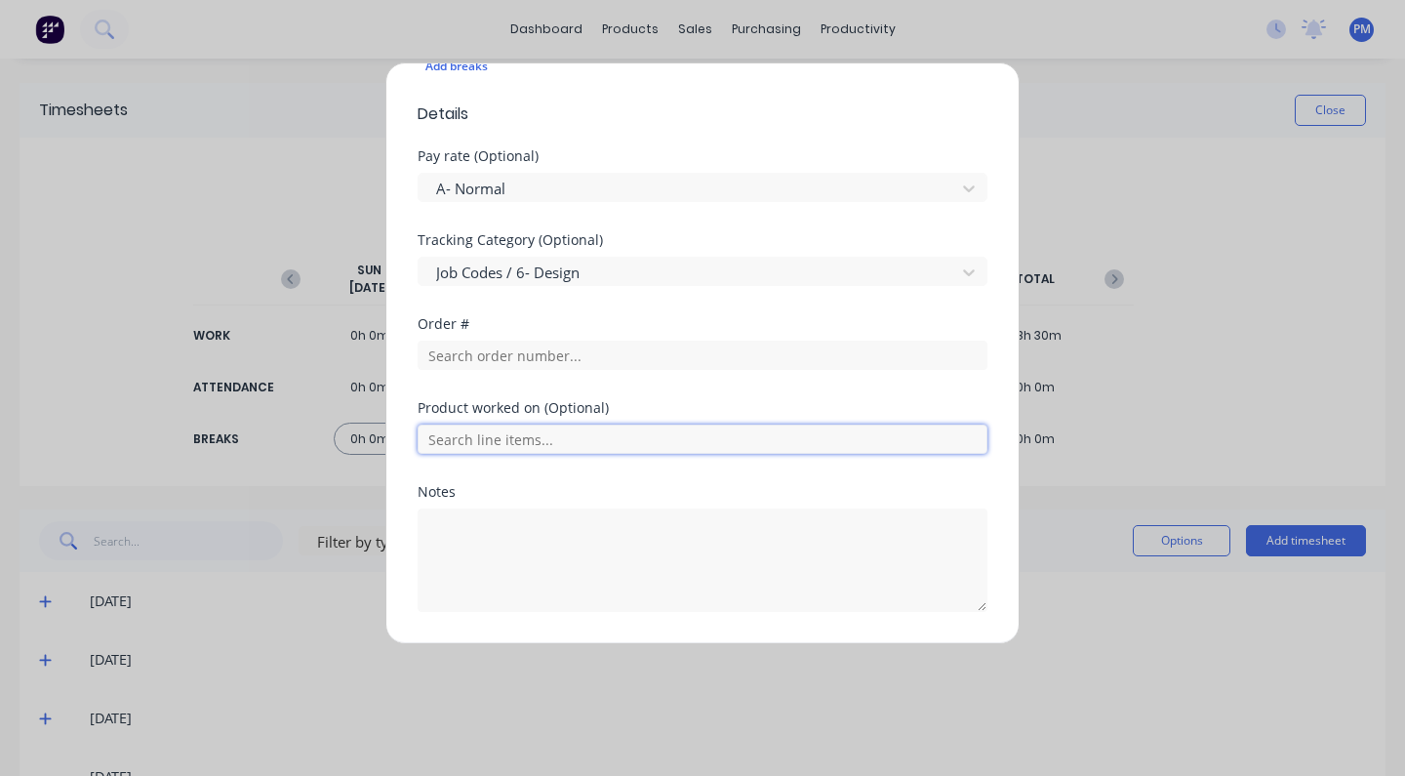
click at [484, 441] on input "text" at bounding box center [703, 438] width 570 height 29
click at [518, 347] on input "text" at bounding box center [703, 354] width 570 height 29
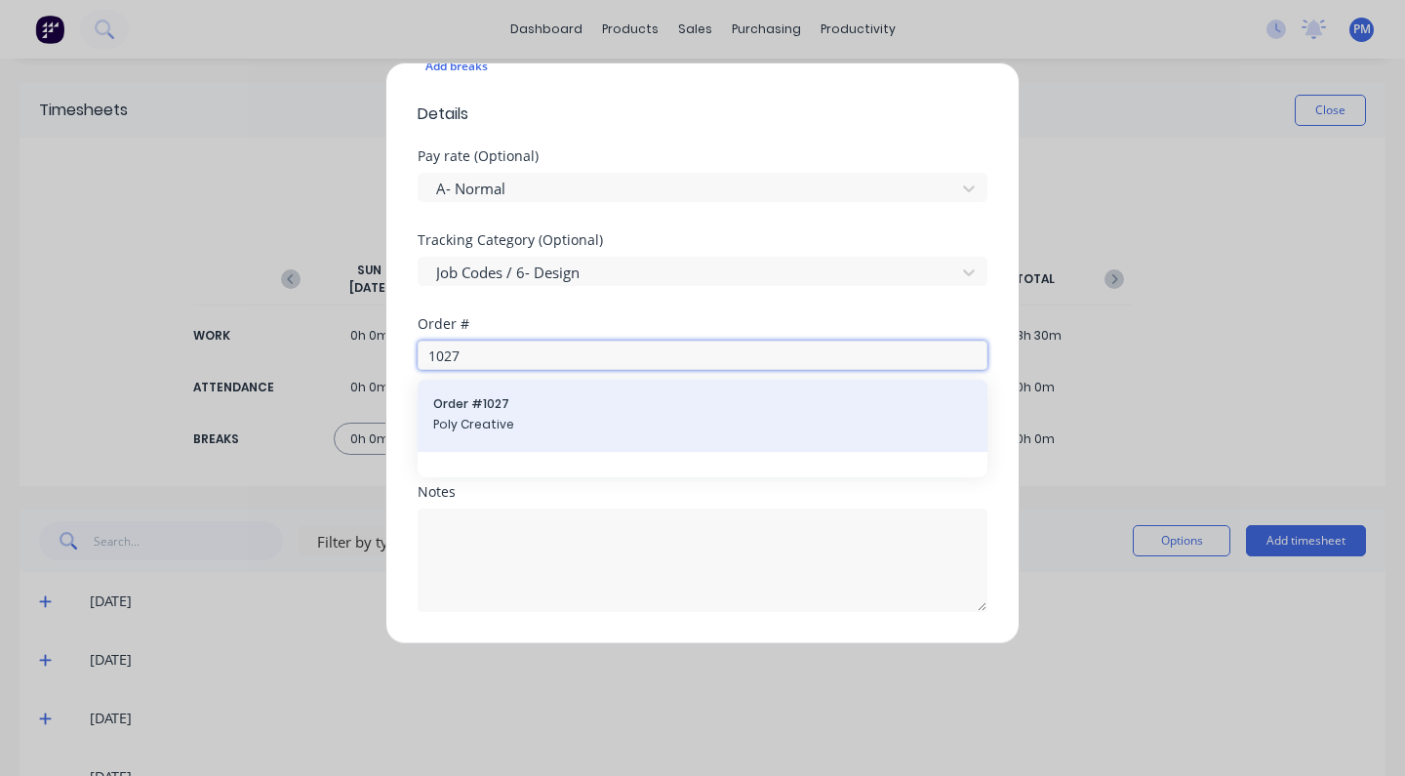
type input "1027"
click at [488, 419] on span "Poly Creative" at bounding box center [702, 425] width 538 height 18
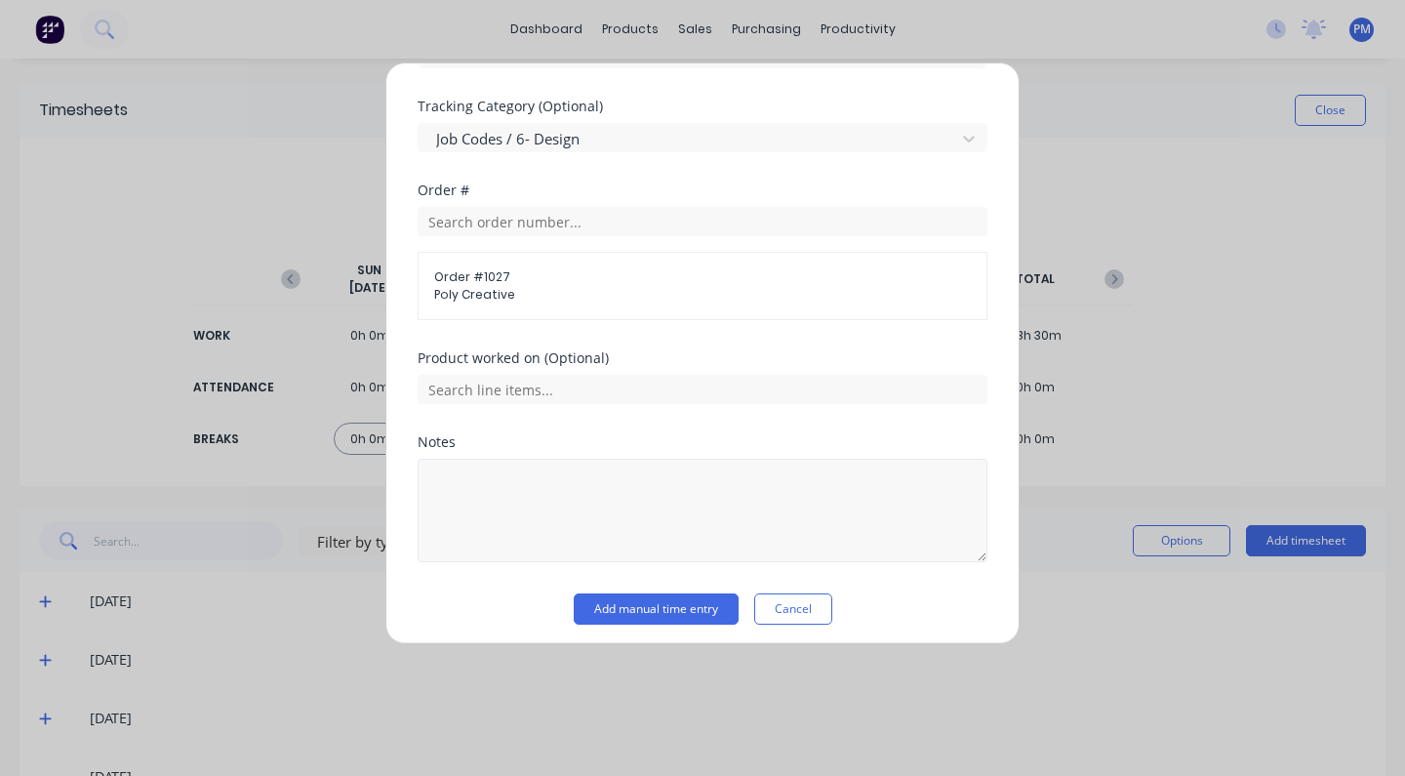
scroll to position [716, 0]
click at [654, 612] on button "Add manual time entry" at bounding box center [656, 610] width 165 height 31
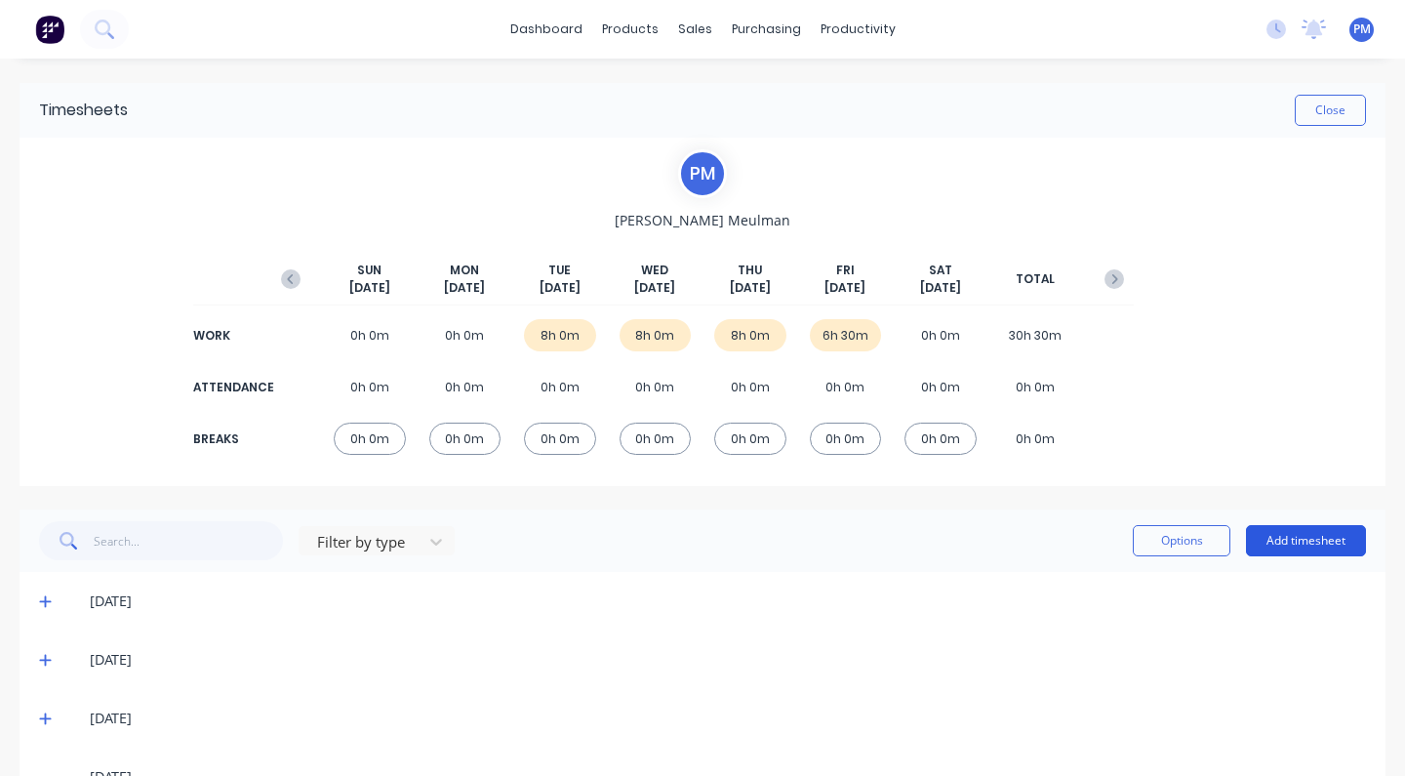
click at [1298, 538] on button "Add timesheet" at bounding box center [1306, 540] width 120 height 31
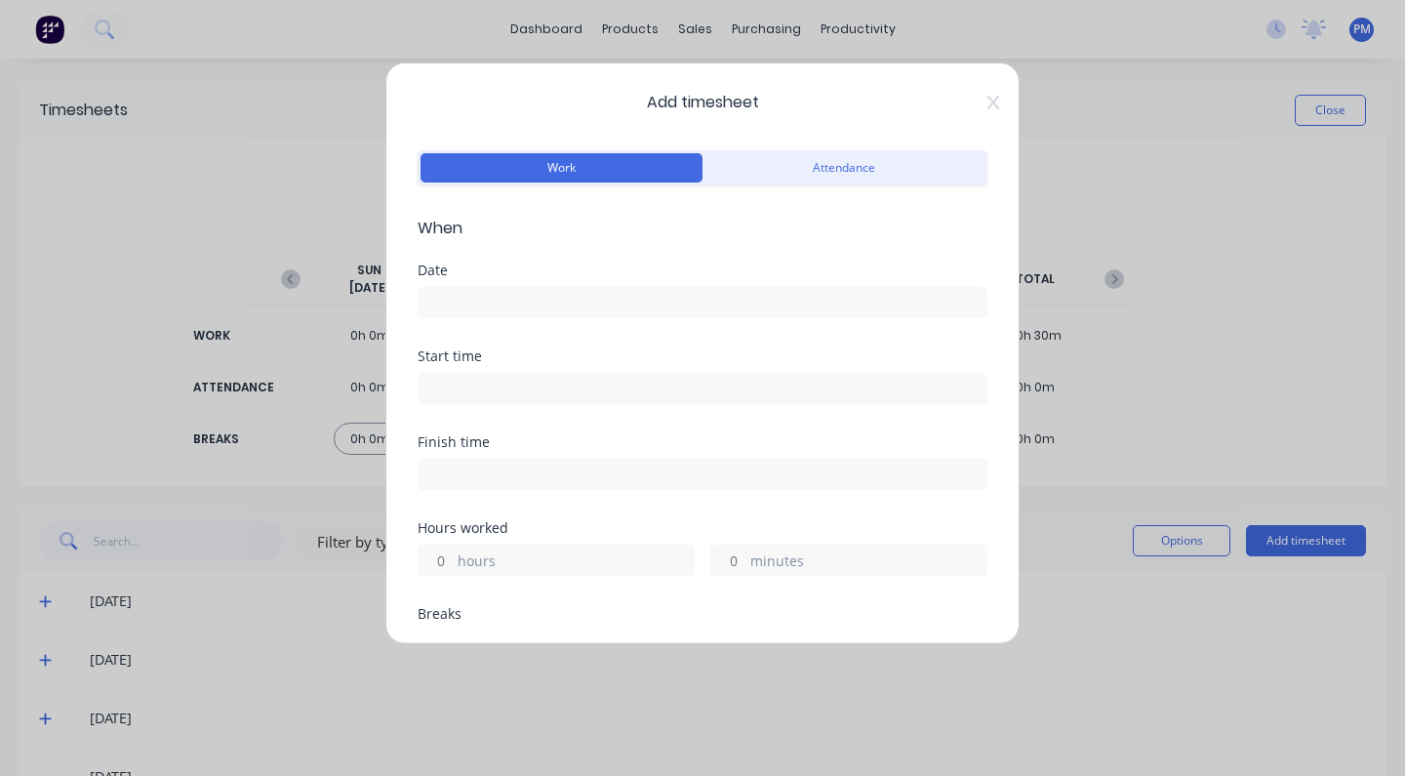
click at [488, 302] on input at bounding box center [703, 302] width 568 height 29
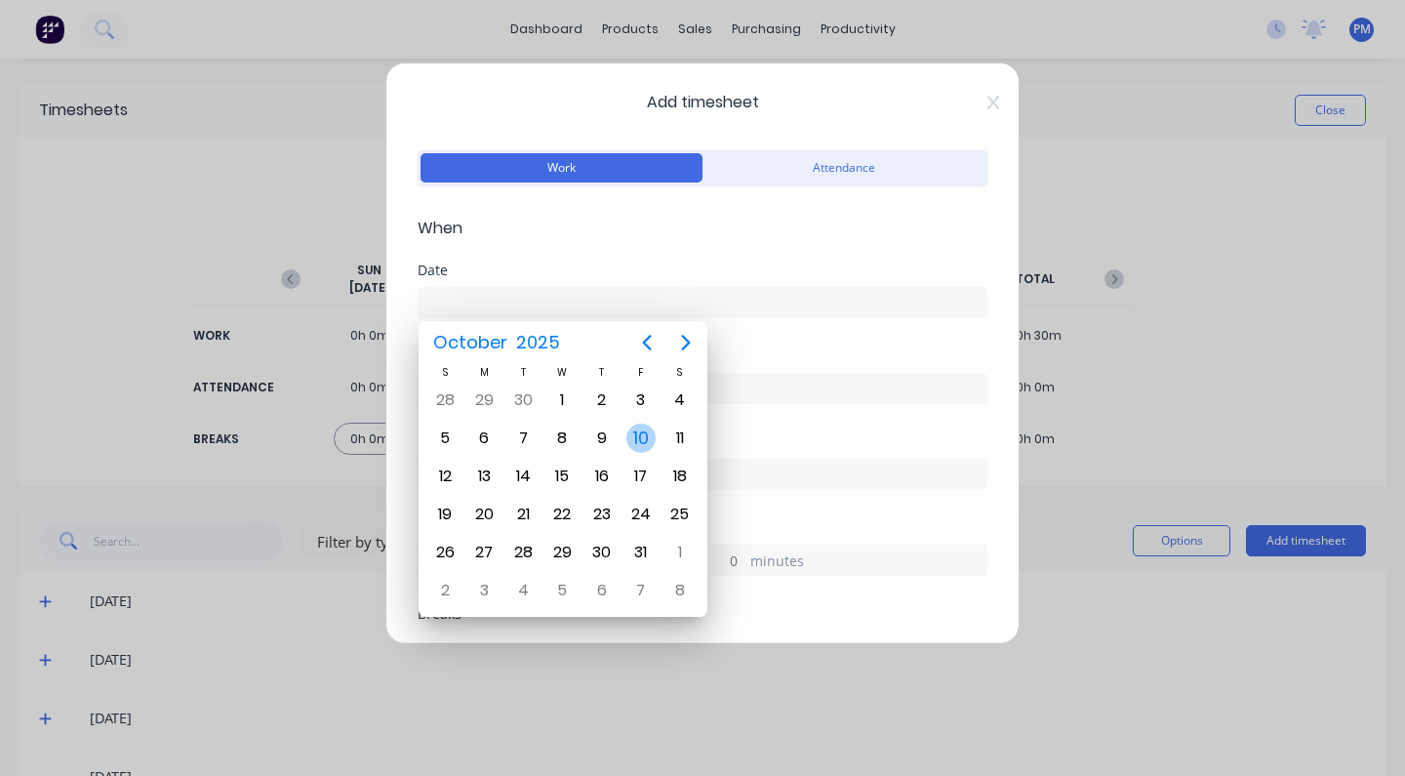
click at [639, 435] on div "10" at bounding box center [640, 437] width 29 height 29
type input "[DATE]"
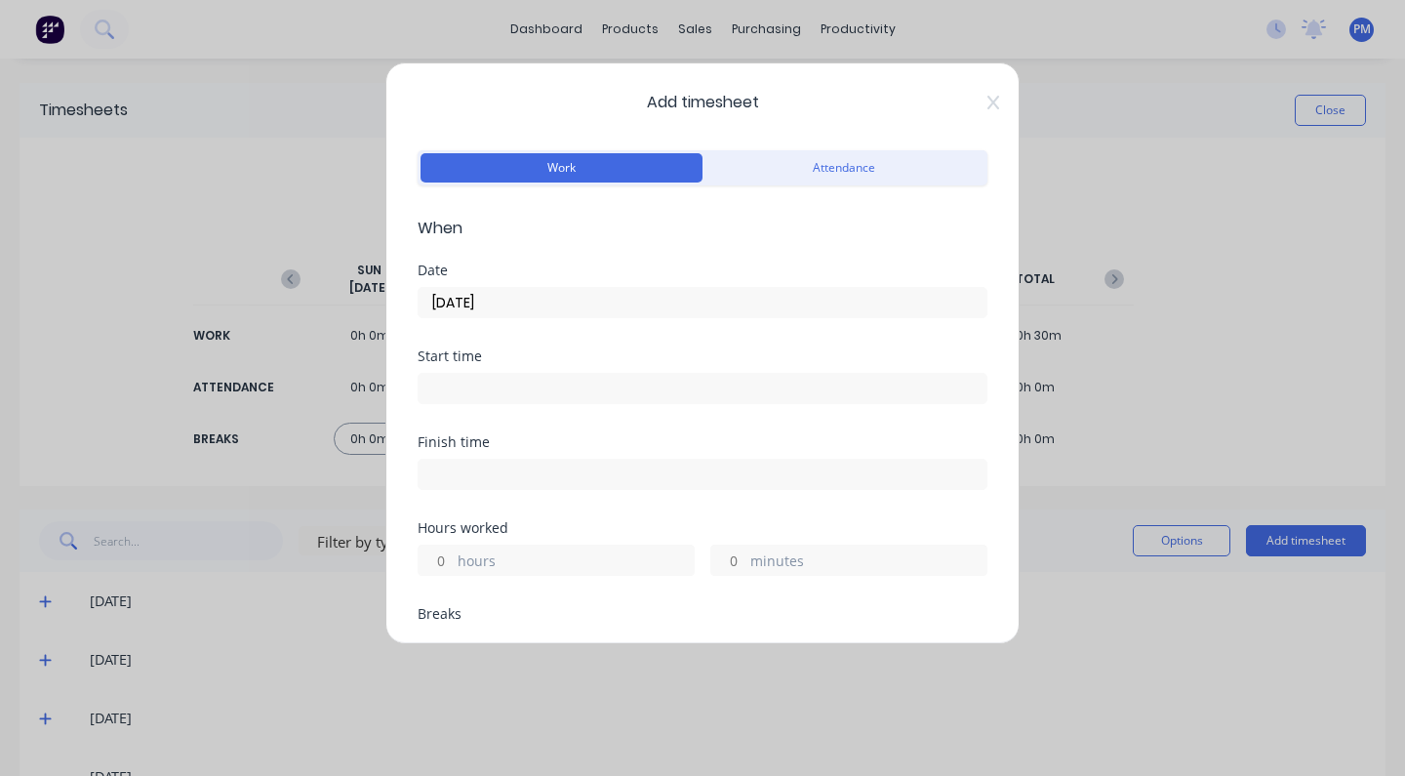
click at [499, 556] on label "hours" at bounding box center [576, 562] width 236 height 24
click at [453, 556] on input "hours" at bounding box center [436, 559] width 34 height 29
type input "1"
click at [750, 562] on label "minutes" at bounding box center [868, 562] width 236 height 24
click at [742, 562] on input "minutes" at bounding box center [728, 559] width 34 height 29
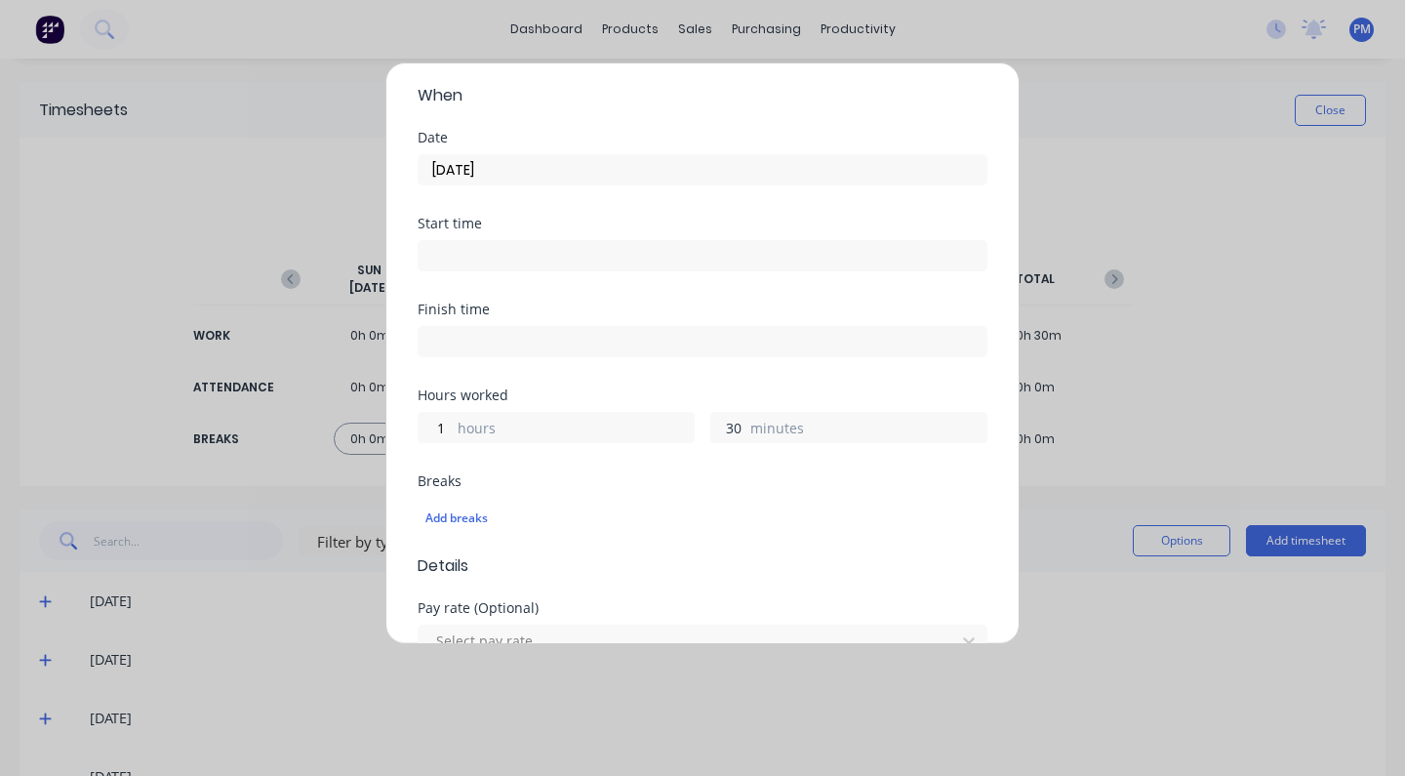
scroll to position [334, 0]
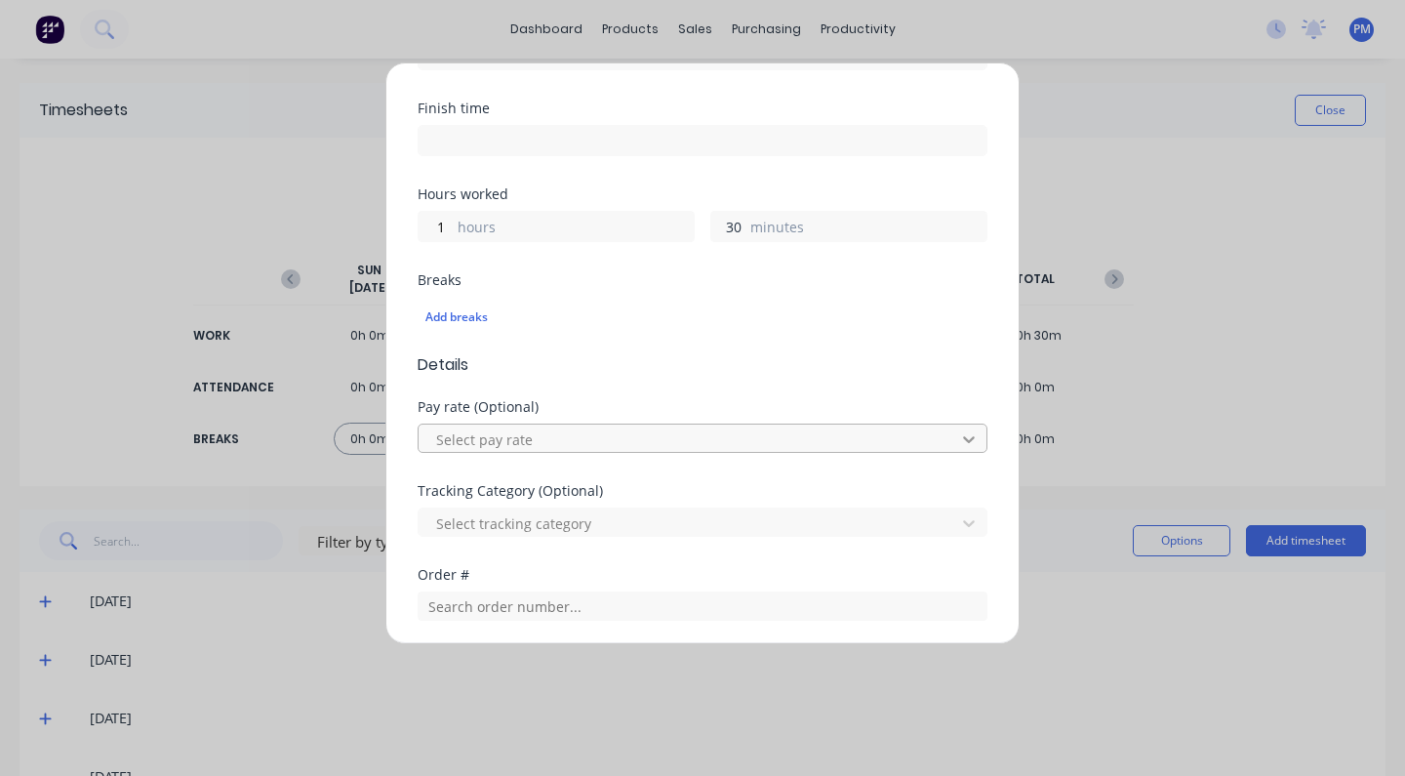
type input "30"
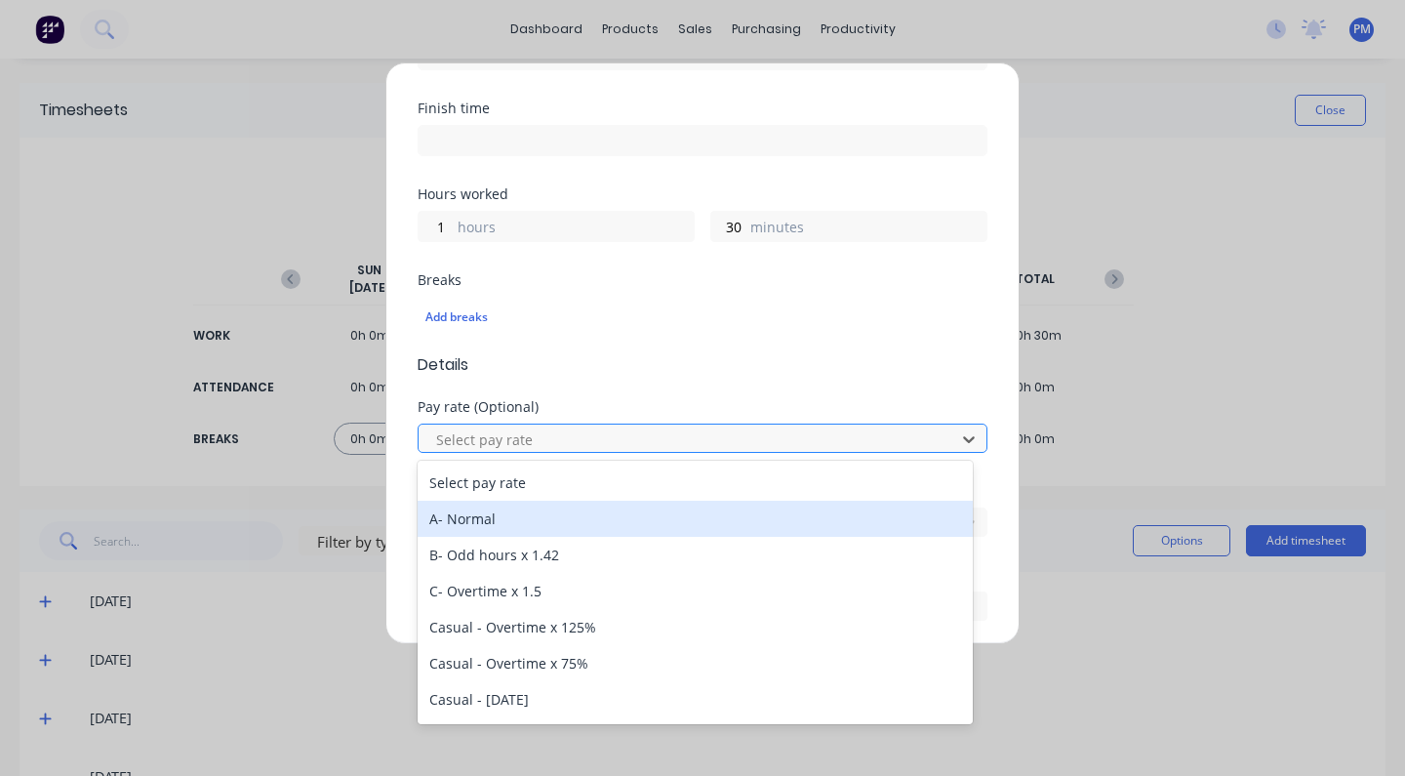
click at [499, 522] on div "A- Normal" at bounding box center [695, 518] width 555 height 36
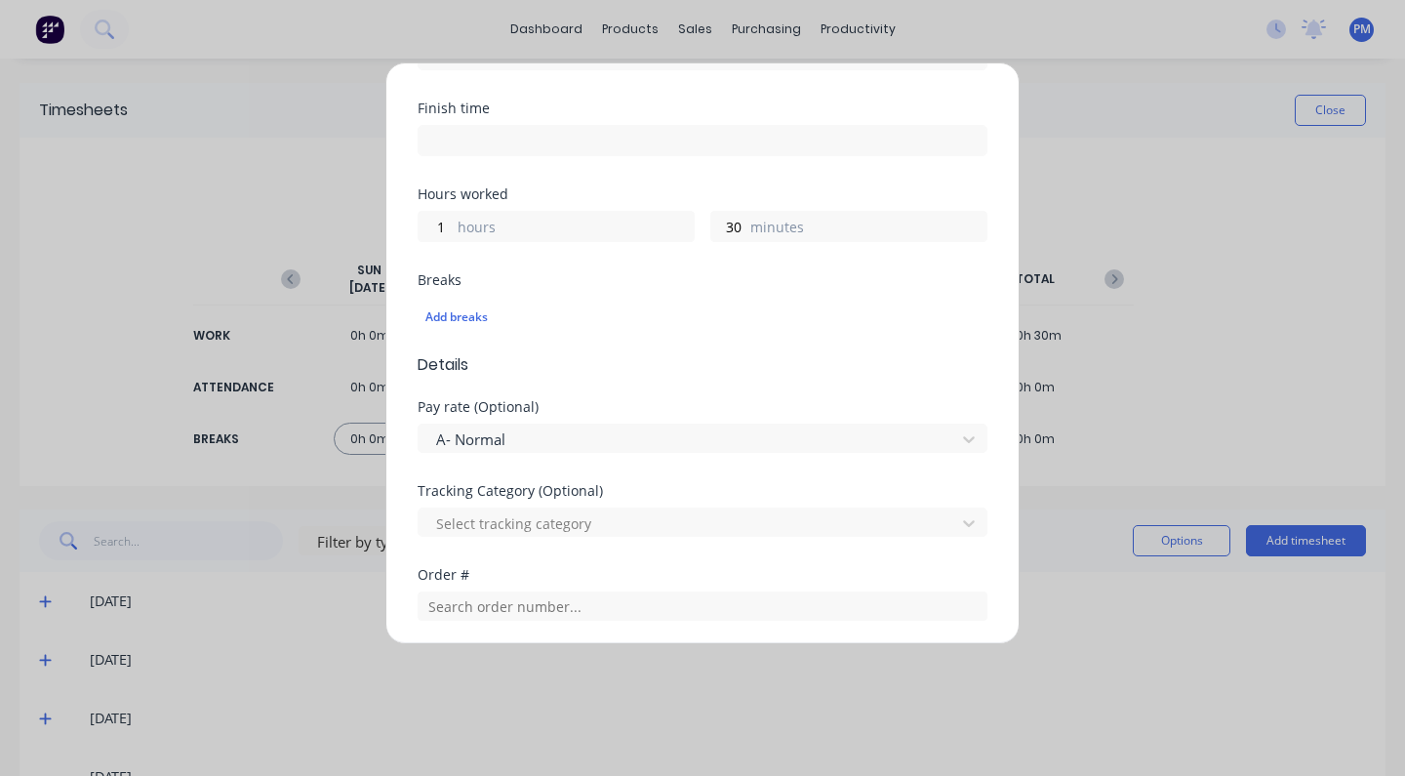
scroll to position [473, 0]
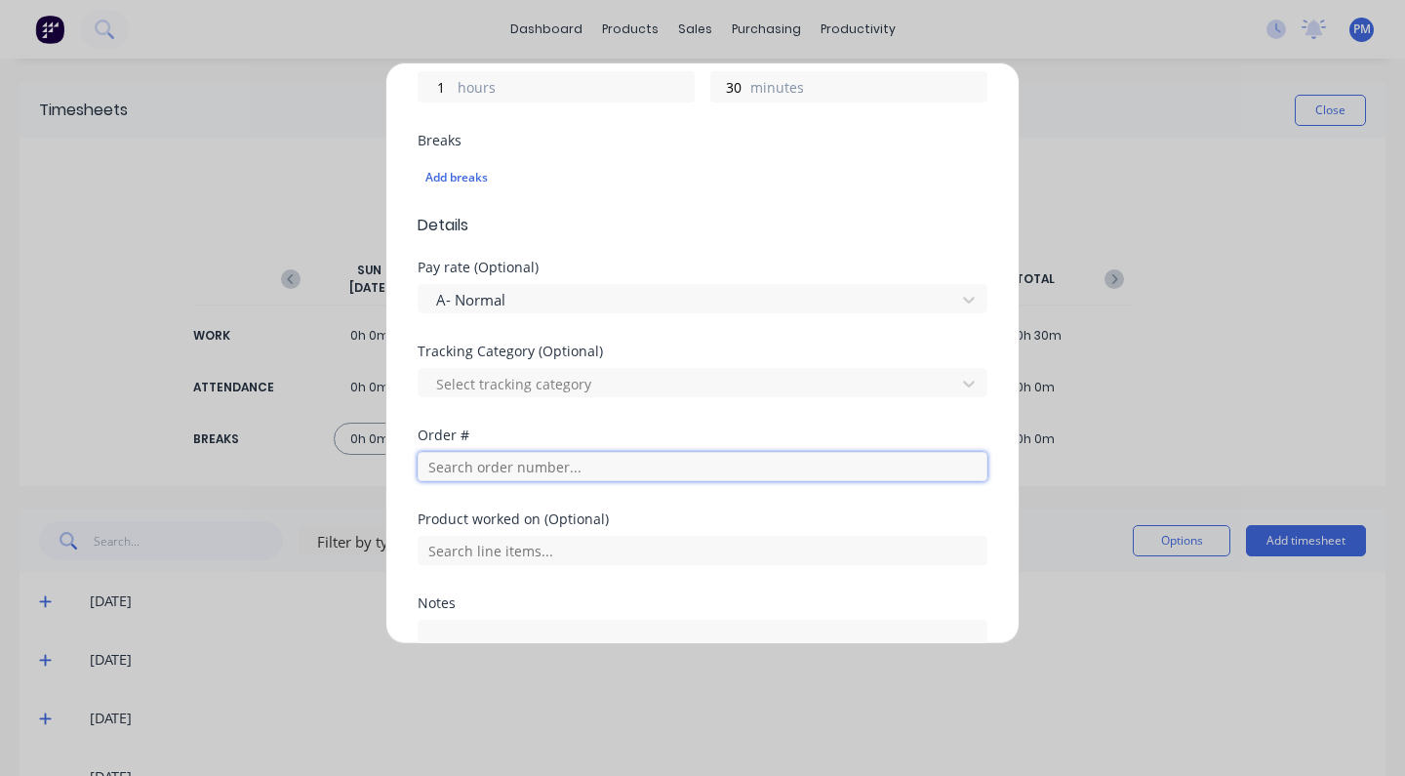
click at [510, 468] on input "text" at bounding box center [703, 466] width 570 height 29
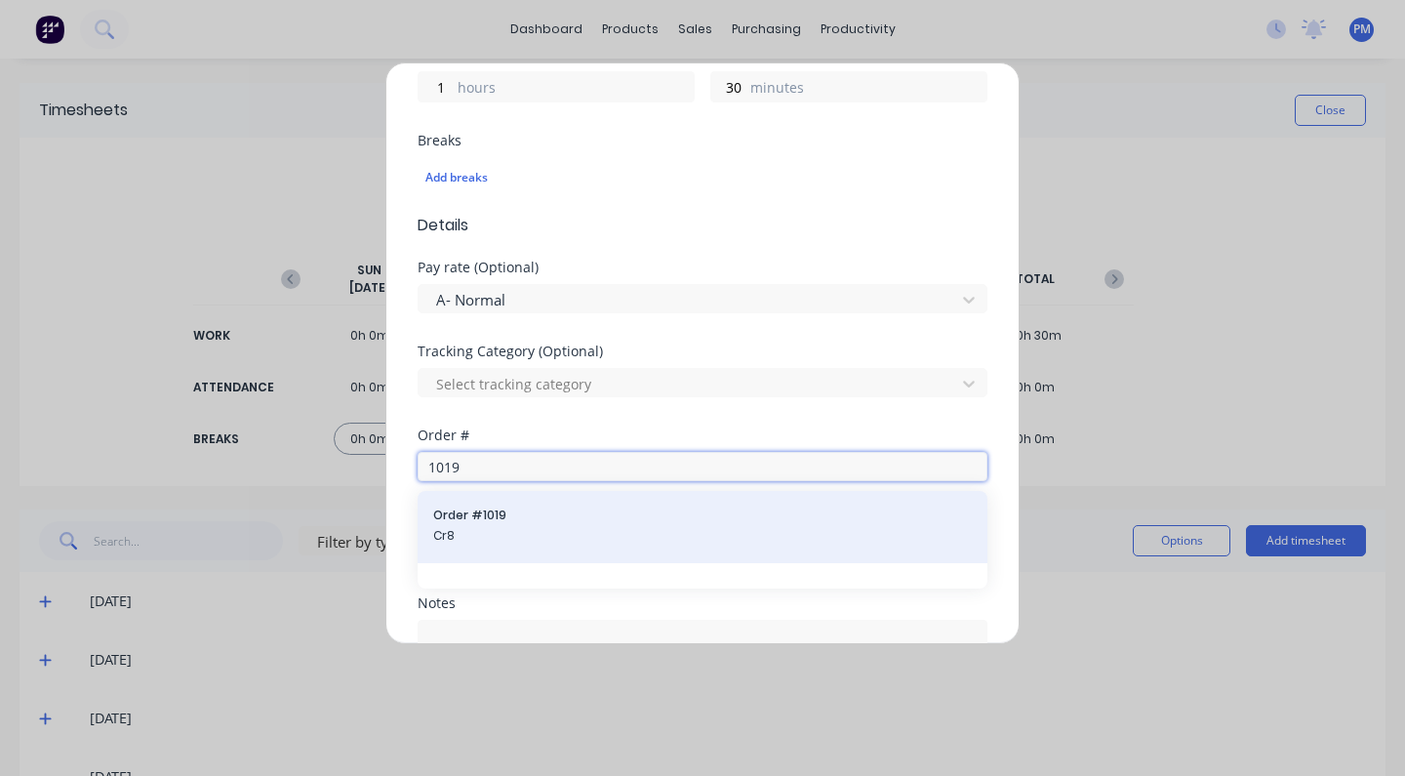
type input "1019"
click at [543, 537] on span "Cr8" at bounding box center [702, 536] width 538 height 18
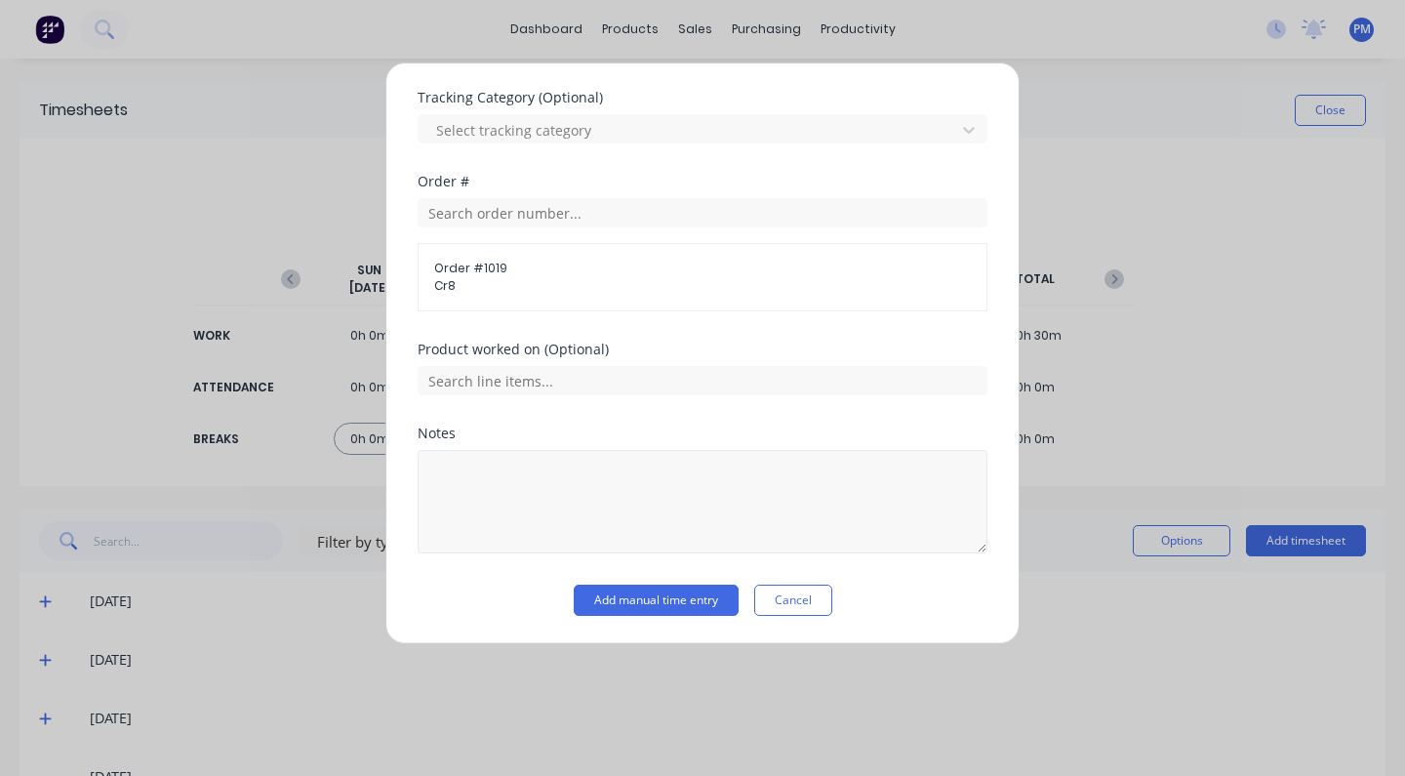
scroll to position [727, 0]
click at [666, 599] on button "Add manual time entry" at bounding box center [656, 599] width 165 height 31
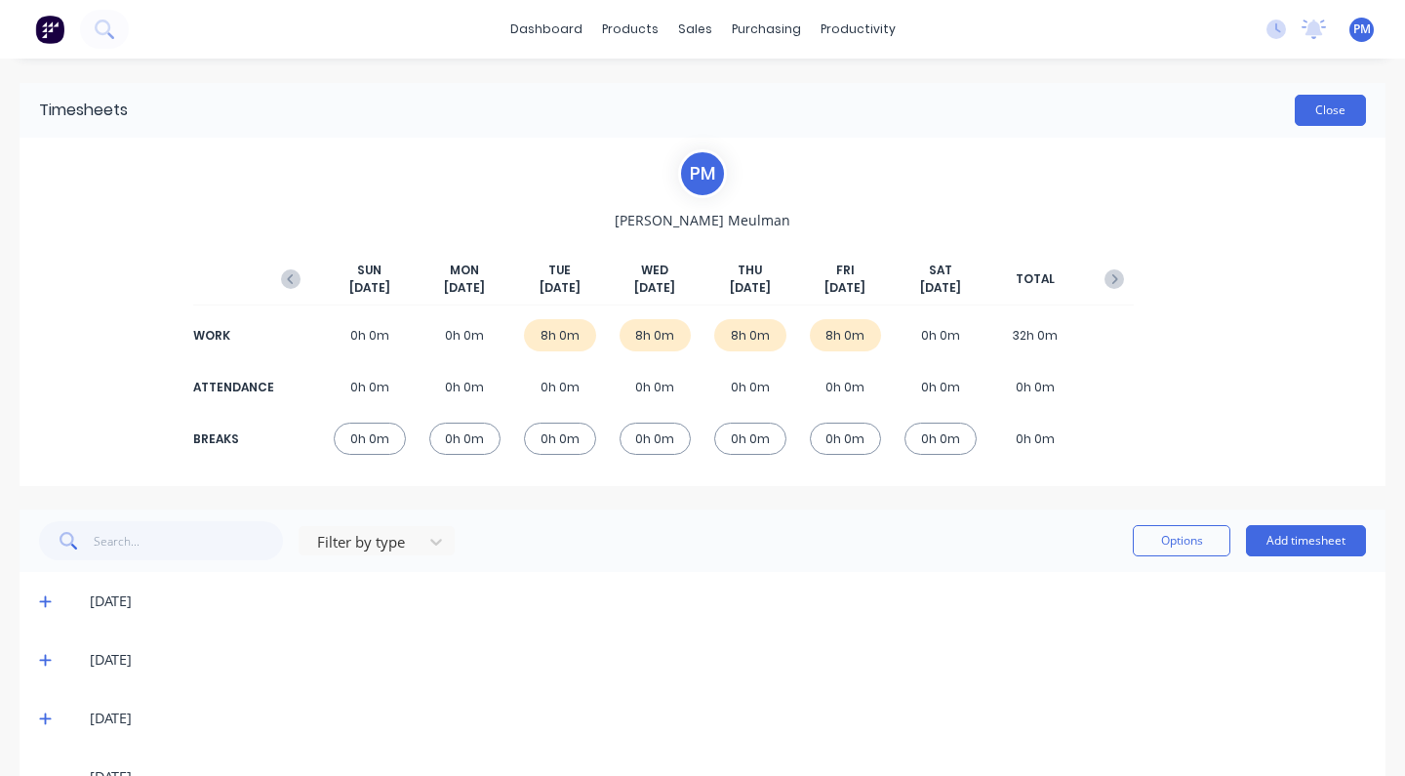
click at [1317, 105] on button "Close" at bounding box center [1330, 110] width 71 height 31
